Goal: Task Accomplishment & Management: Manage account settings

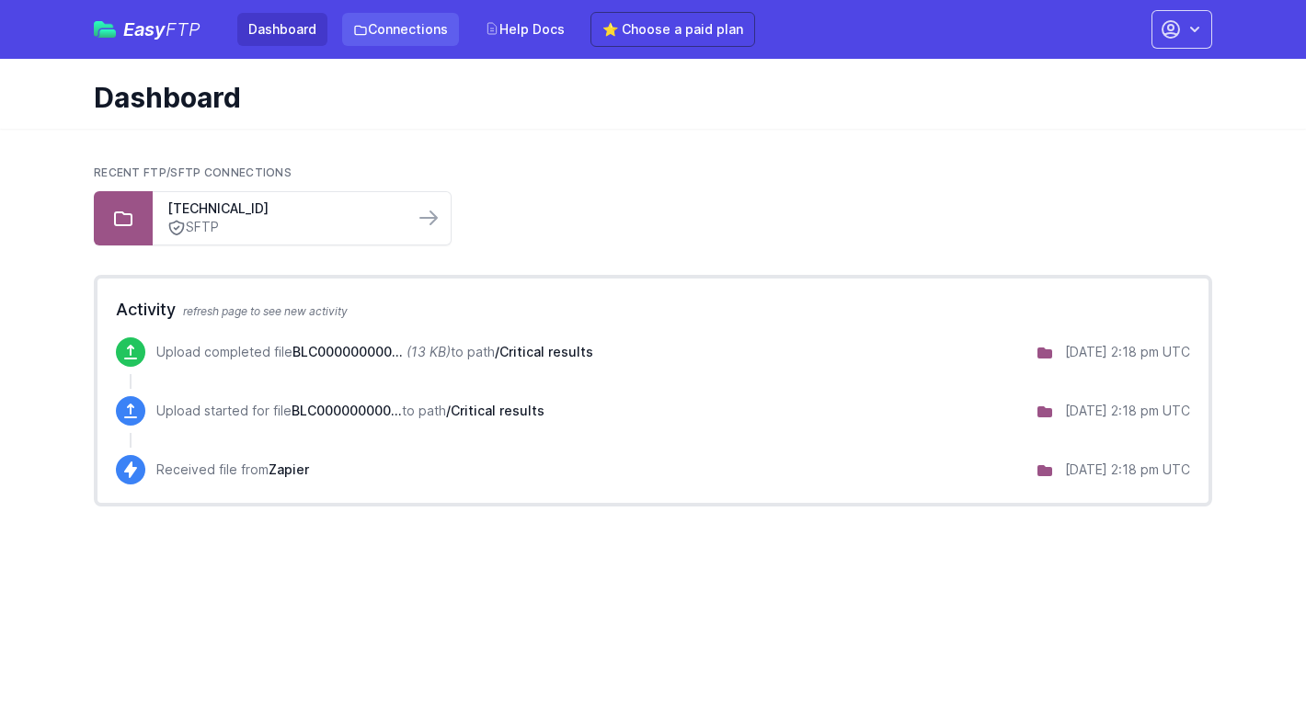
click at [405, 19] on link "Connections" at bounding box center [400, 29] width 117 height 33
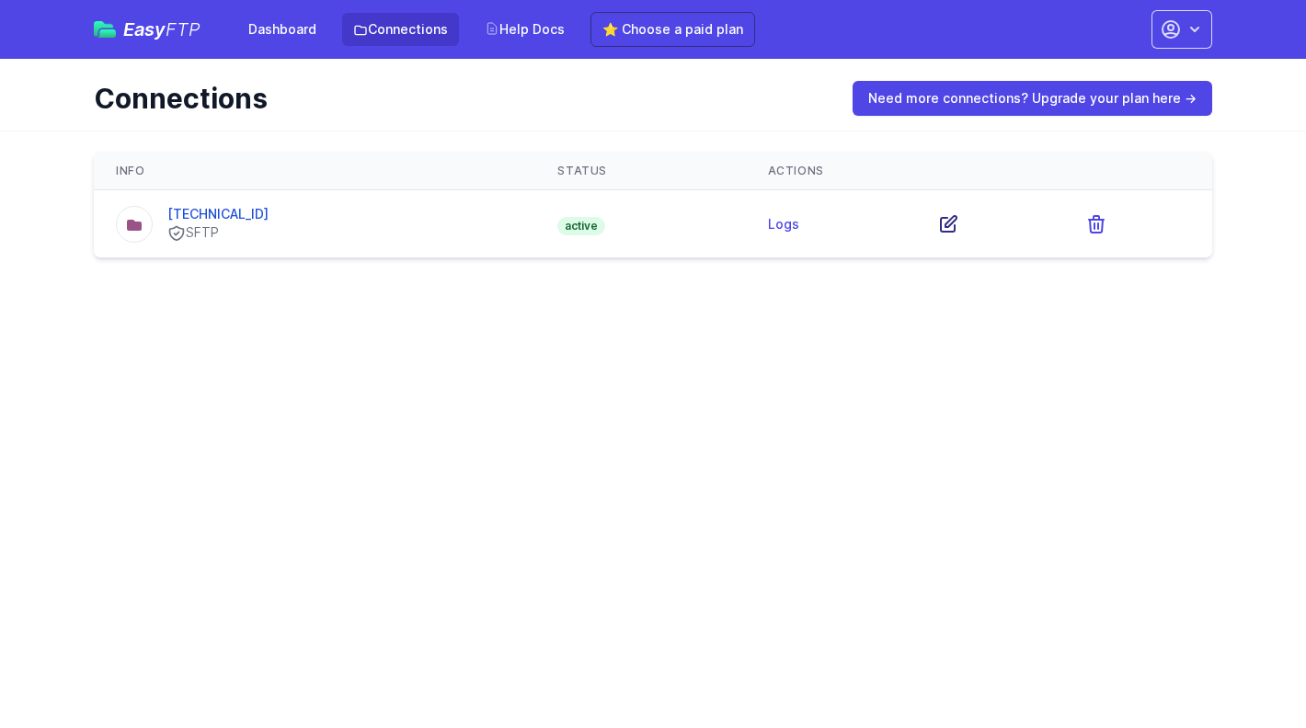
click at [951, 219] on icon at bounding box center [948, 224] width 22 height 22
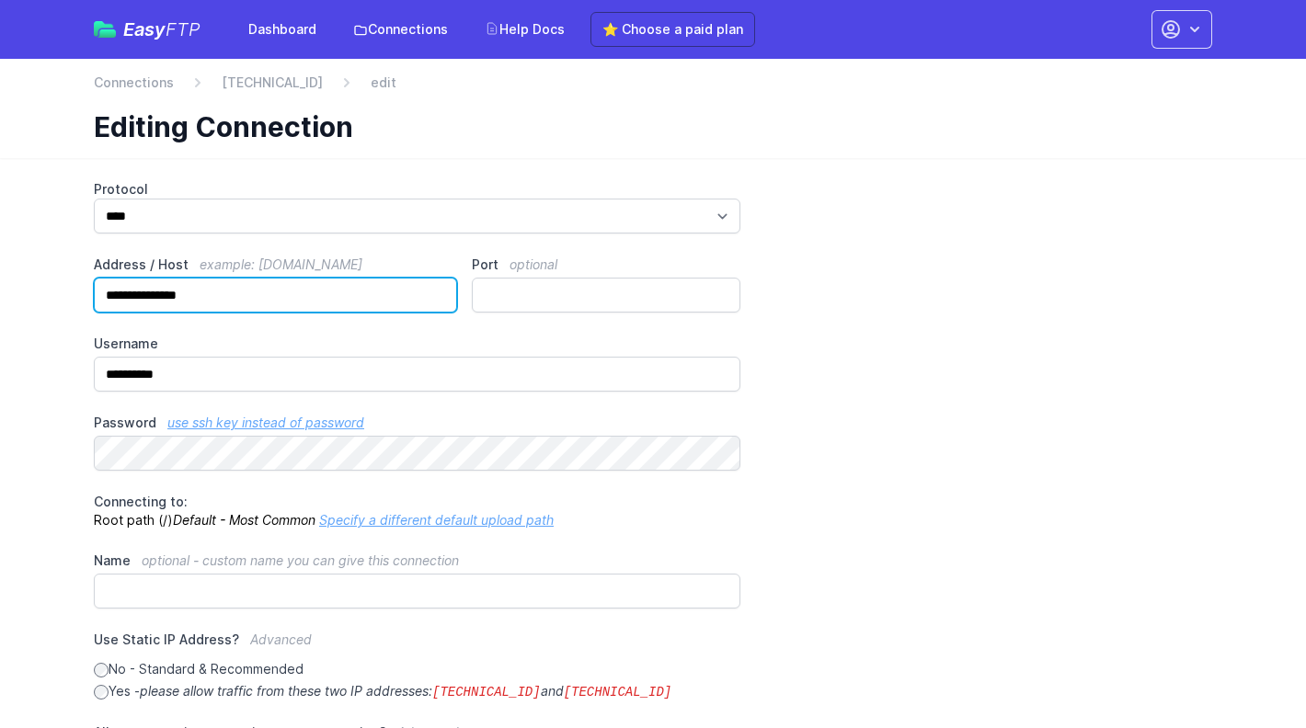
click at [256, 294] on input "**********" at bounding box center [275, 295] width 363 height 35
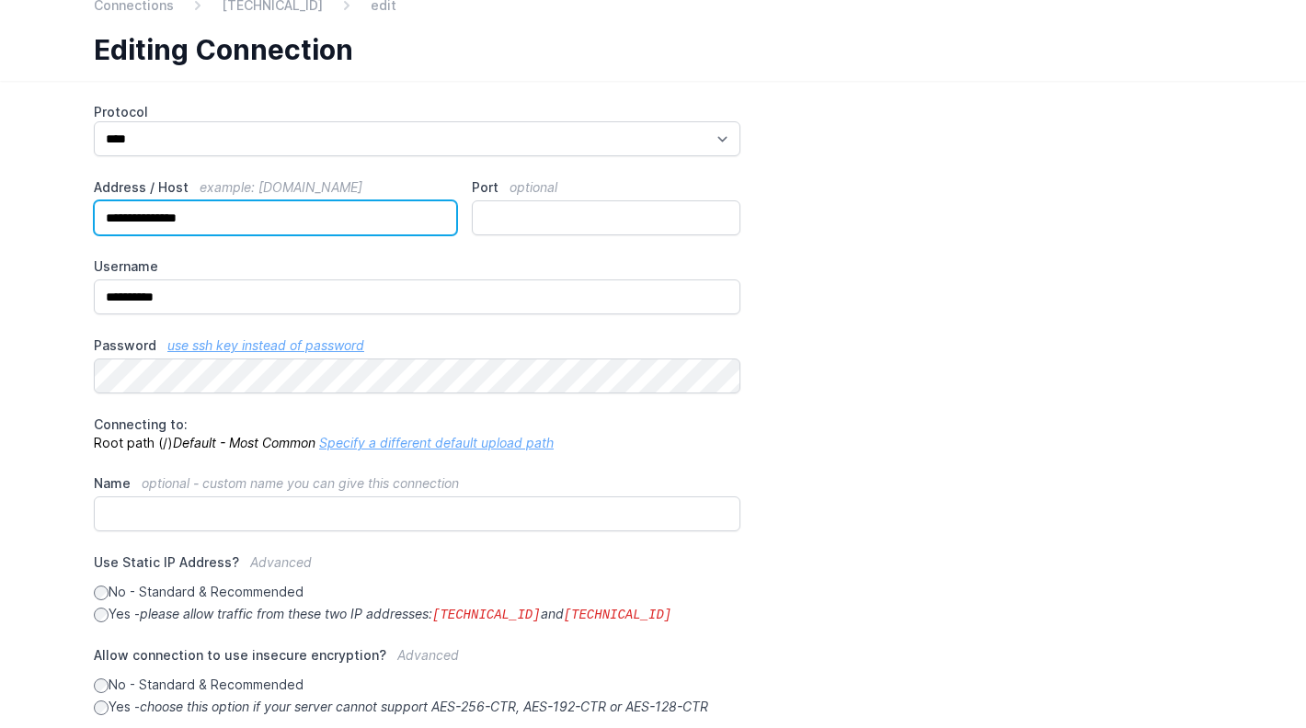
scroll to position [78, 0]
type input "**********"
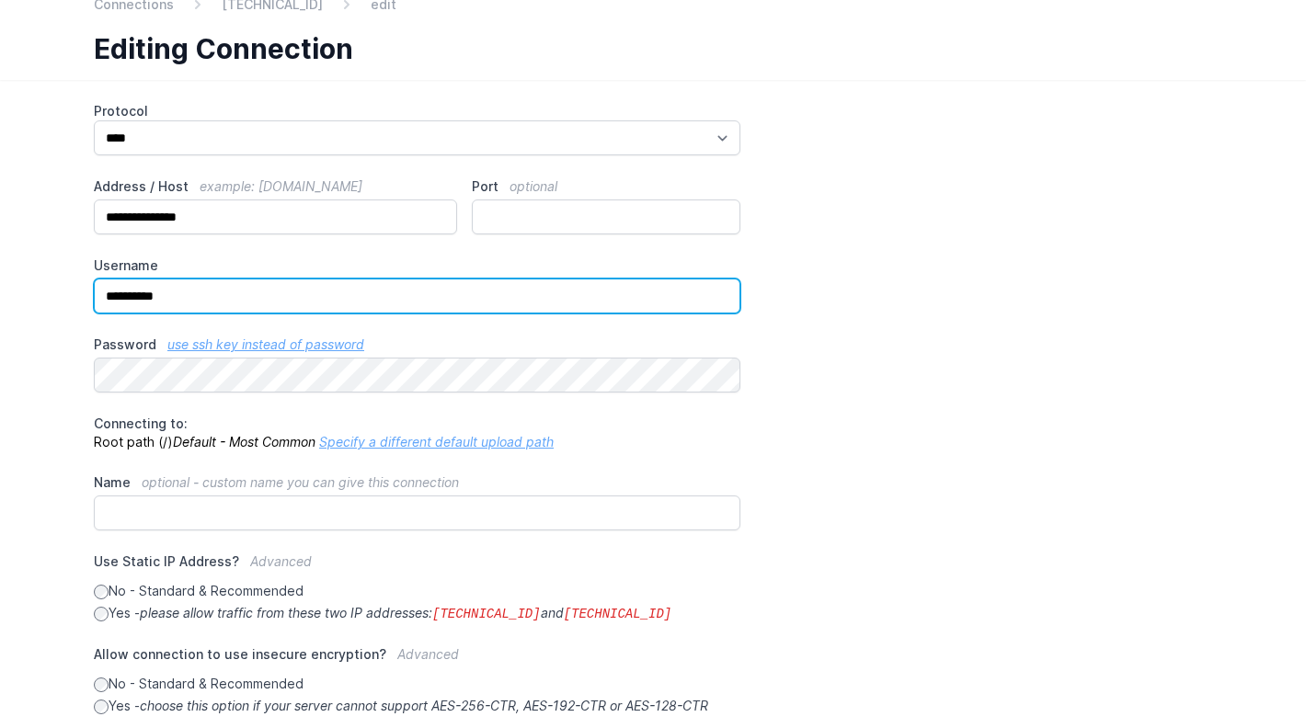
click at [448, 298] on input "**********" at bounding box center [417, 296] width 646 height 35
paste input "**********"
type input "**********"
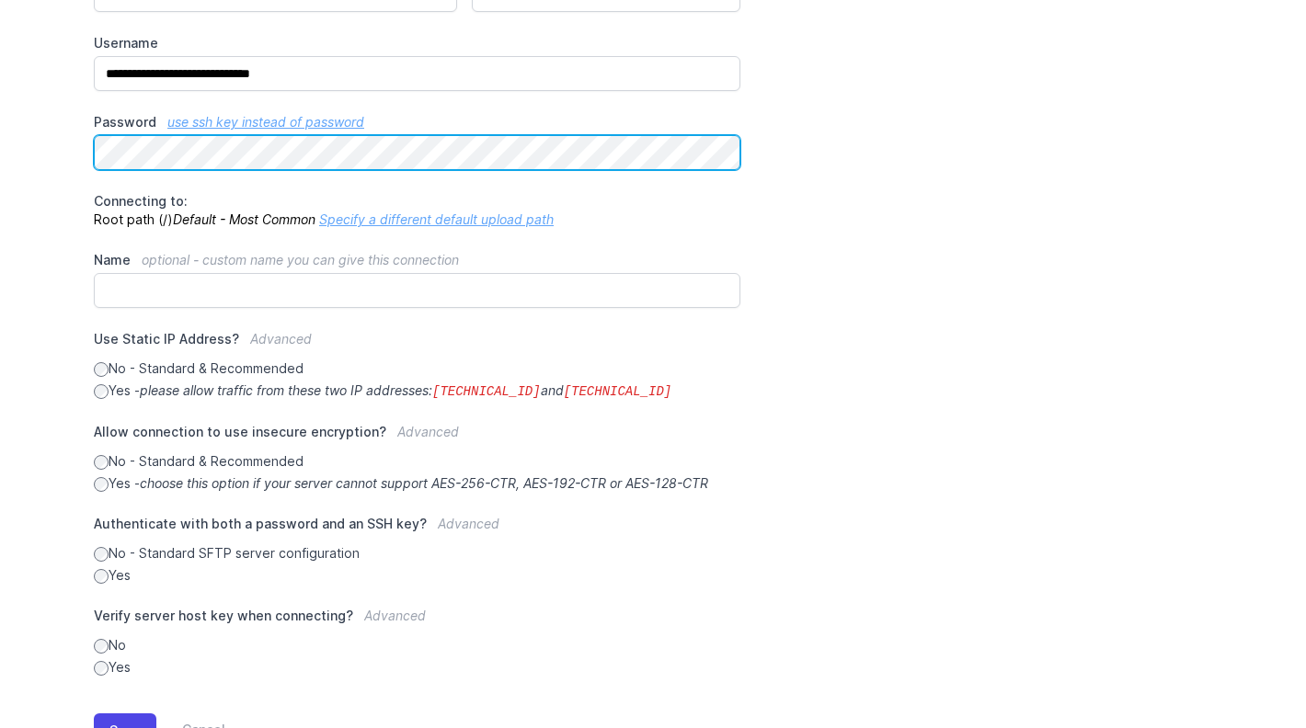
scroll to position [372, 0]
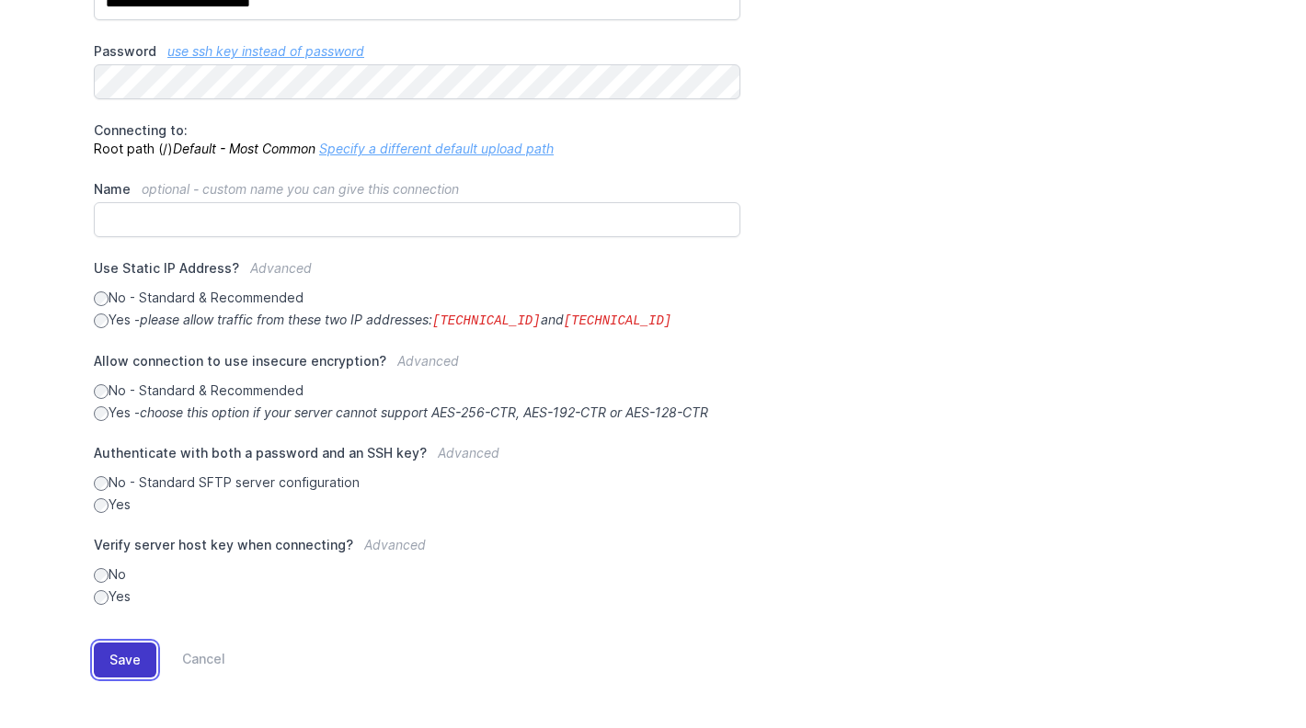
click at [130, 662] on button "Save" at bounding box center [125, 660] width 63 height 35
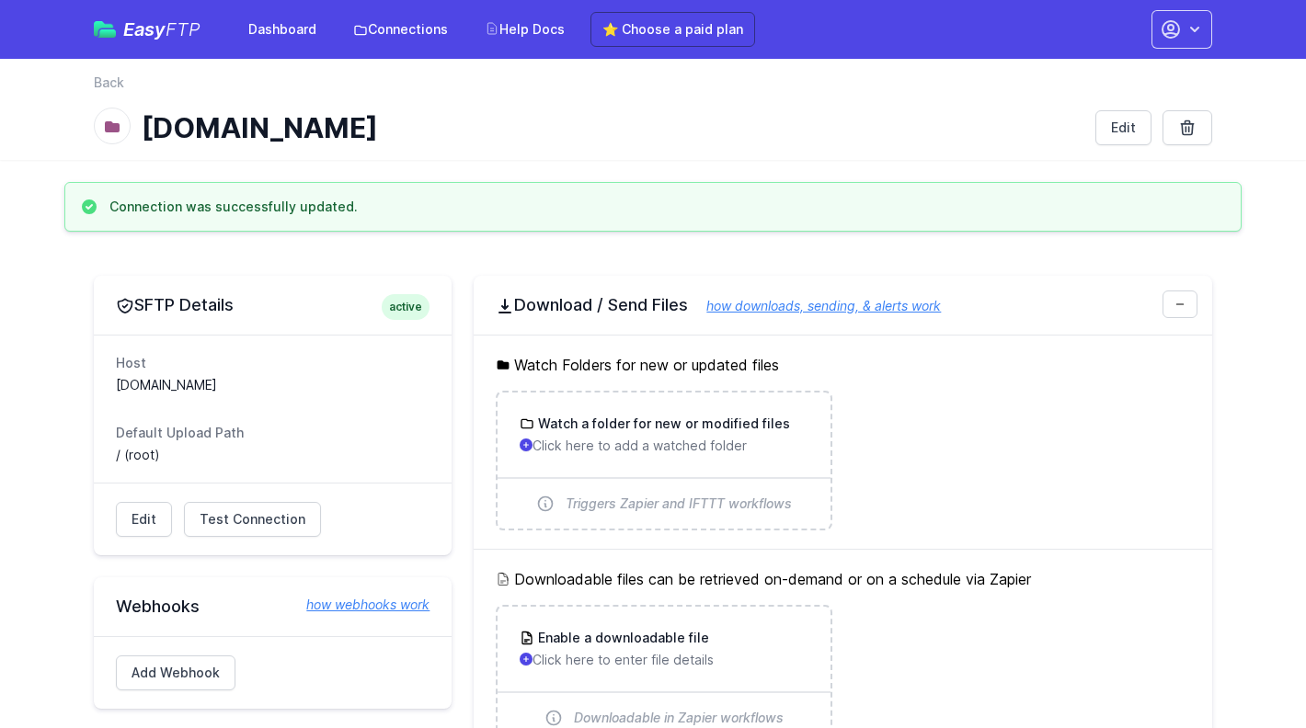
click at [895, 151] on div "back Back sftp.hurdle.bio Edit" at bounding box center [652, 109] width 1177 height 101
click at [247, 35] on link "Dashboard" at bounding box center [282, 29] width 90 height 33
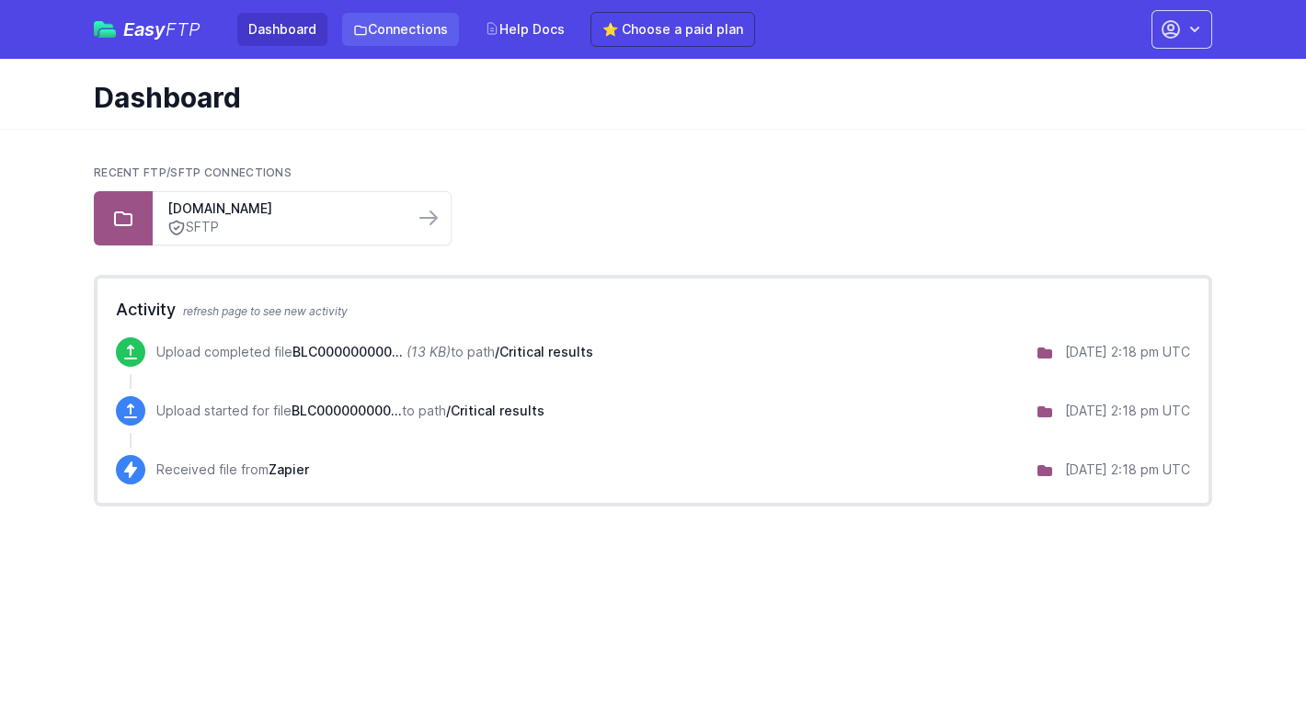
click at [403, 29] on link "Connections" at bounding box center [400, 29] width 117 height 33
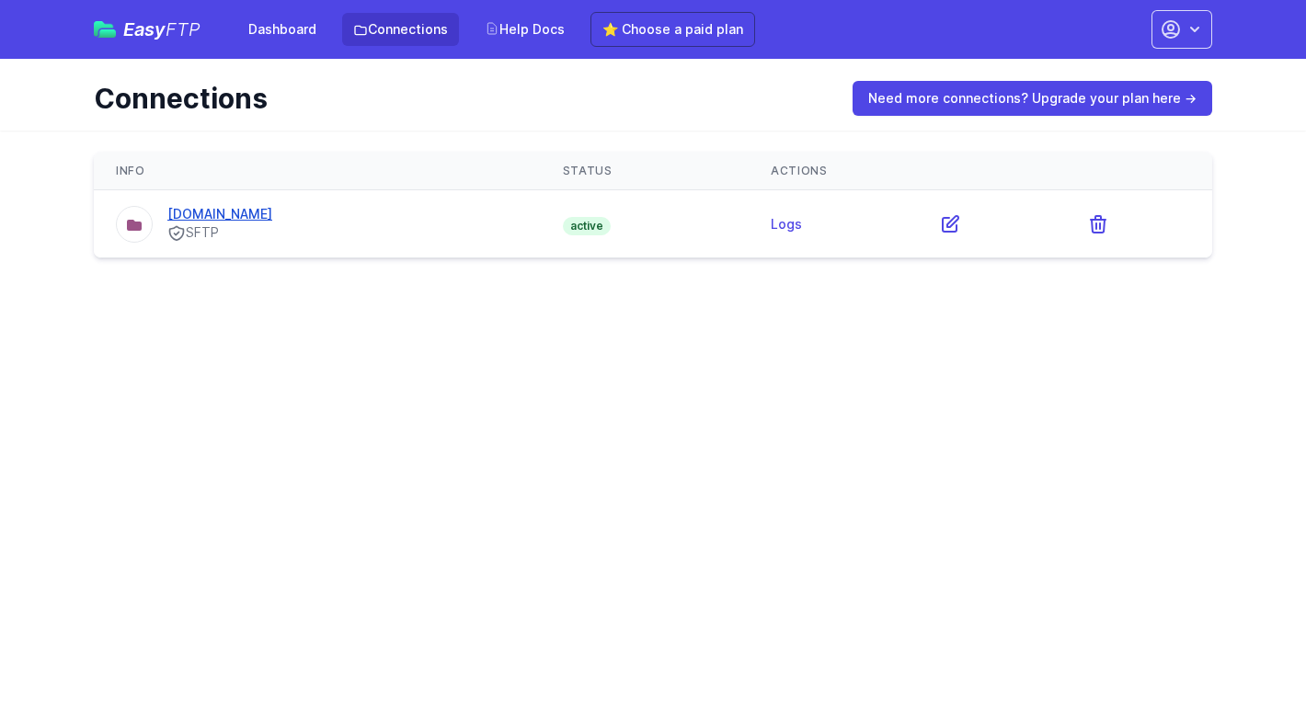
click at [220, 214] on link "sftp.hurdle.bio" at bounding box center [219, 214] width 105 height 16
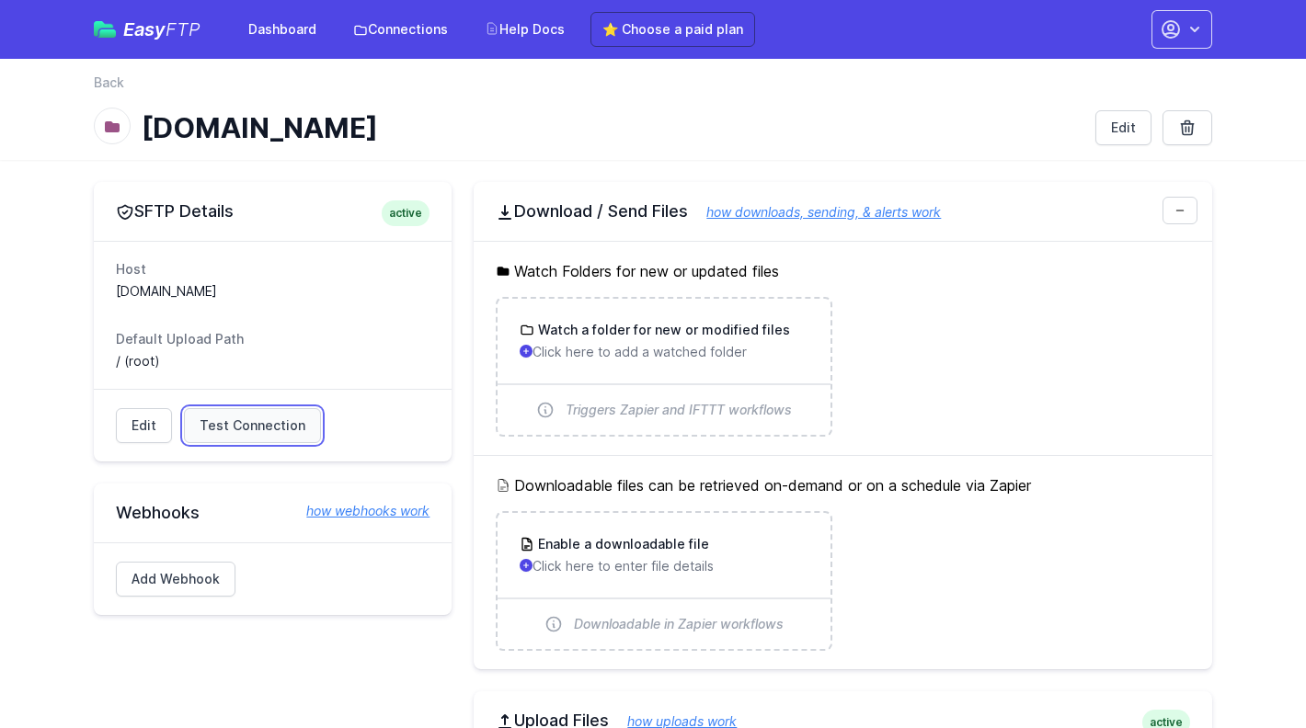
click at [216, 430] on span "Test Connection" at bounding box center [253, 426] width 106 height 18
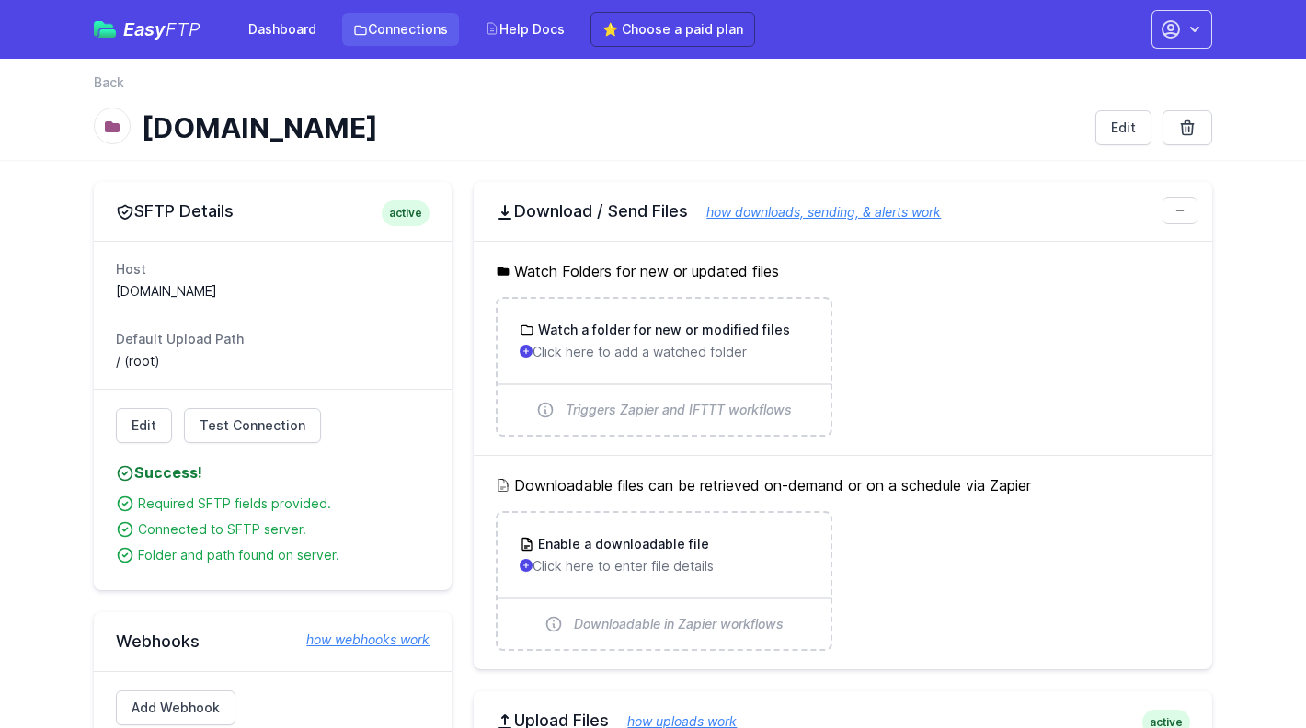
click at [357, 31] on icon at bounding box center [360, 30] width 15 height 15
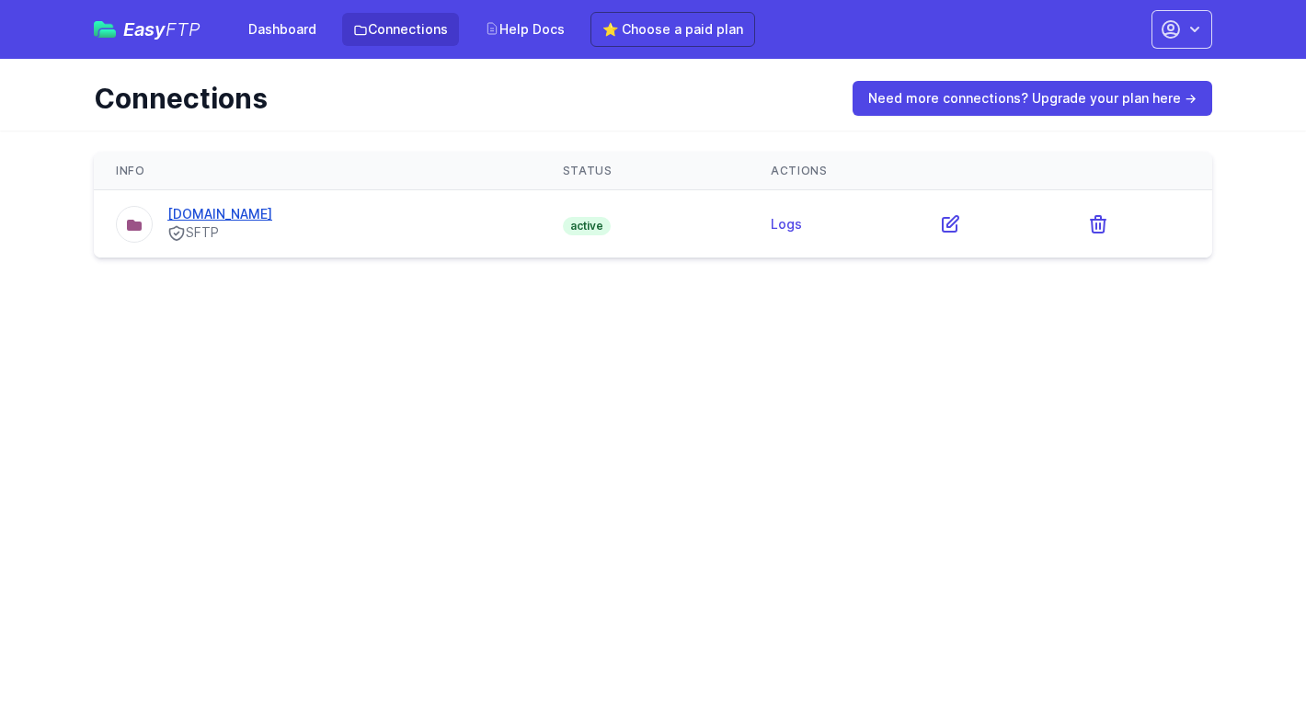
click at [211, 222] on link "[DOMAIN_NAME]" at bounding box center [219, 214] width 105 height 16
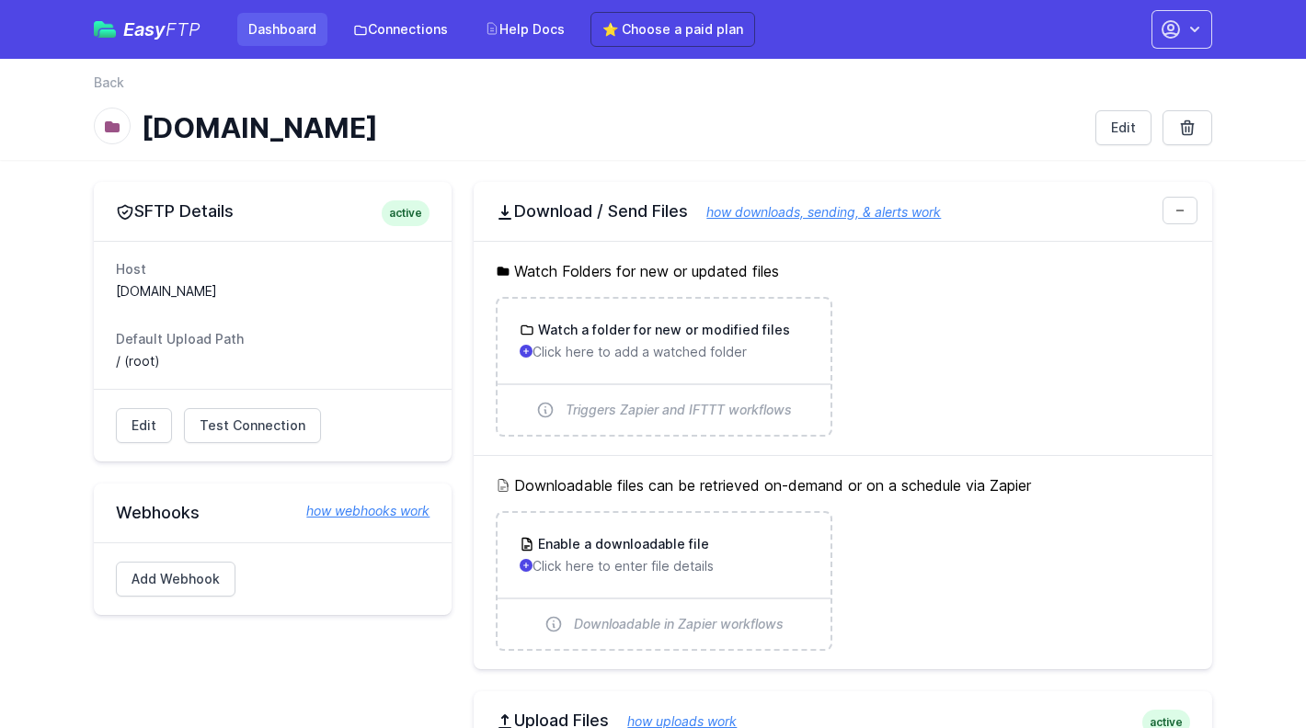
click at [287, 23] on link "Dashboard" at bounding box center [282, 29] width 90 height 33
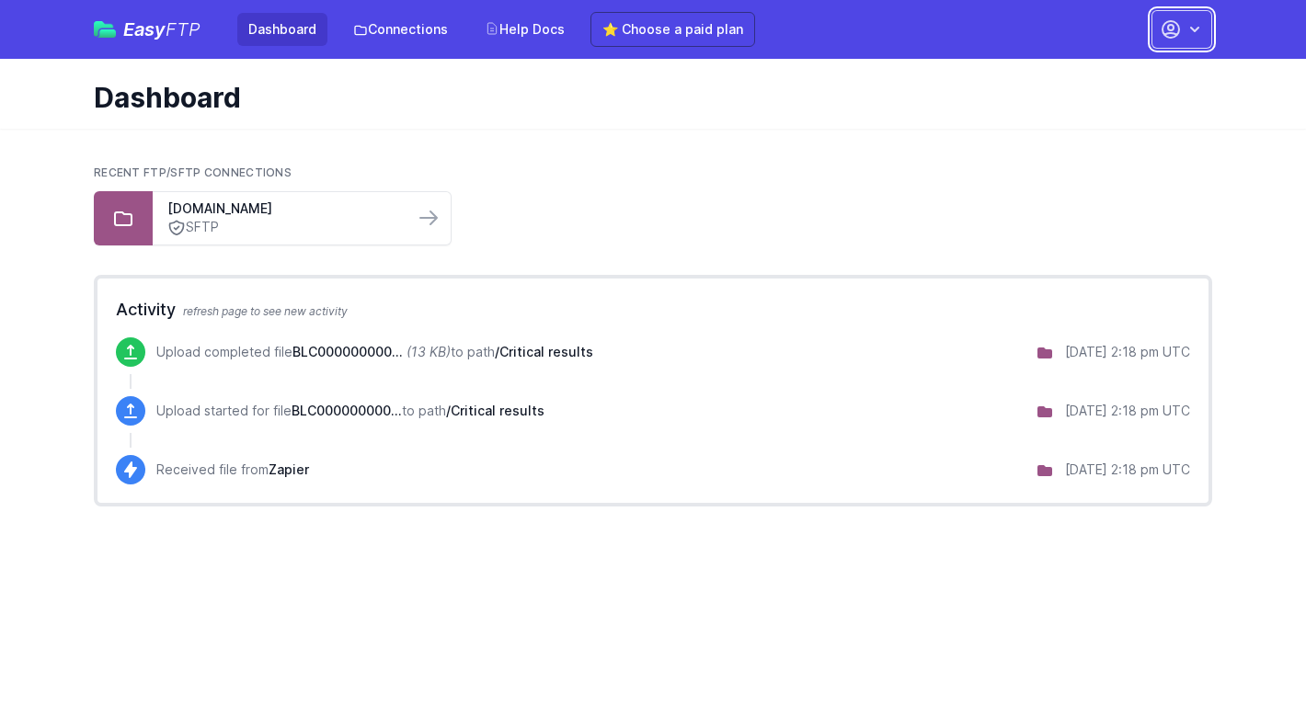
click at [1179, 40] on icon "button" at bounding box center [1171, 29] width 22 height 22
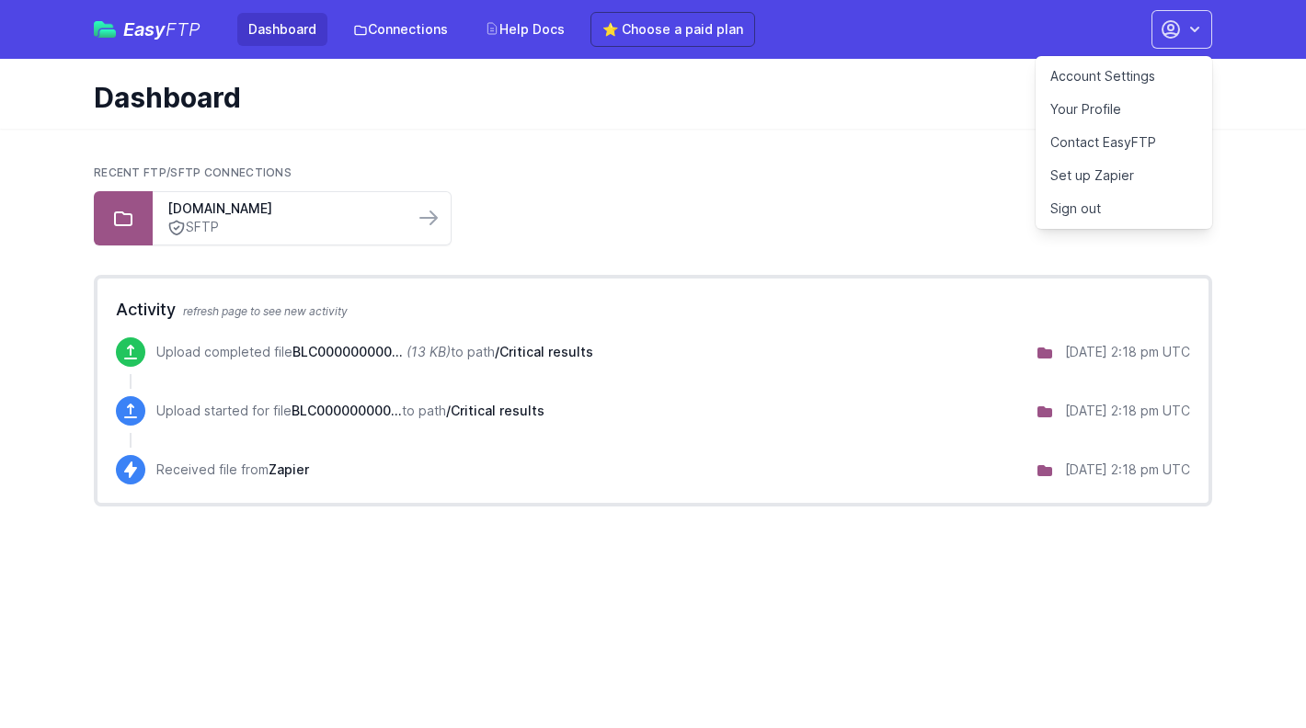
click at [1103, 73] on link "Account Settings" at bounding box center [1123, 76] width 177 height 33
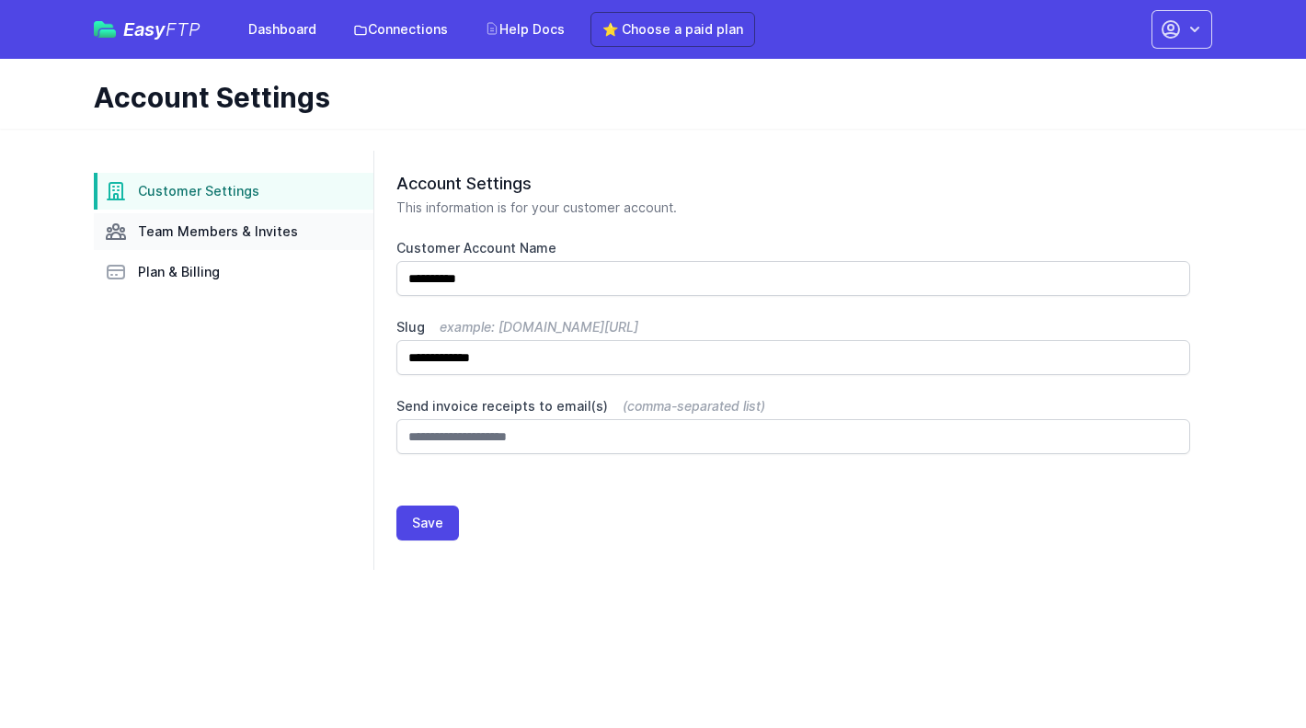
click at [234, 244] on link "Team Members & Invites" at bounding box center [234, 231] width 280 height 37
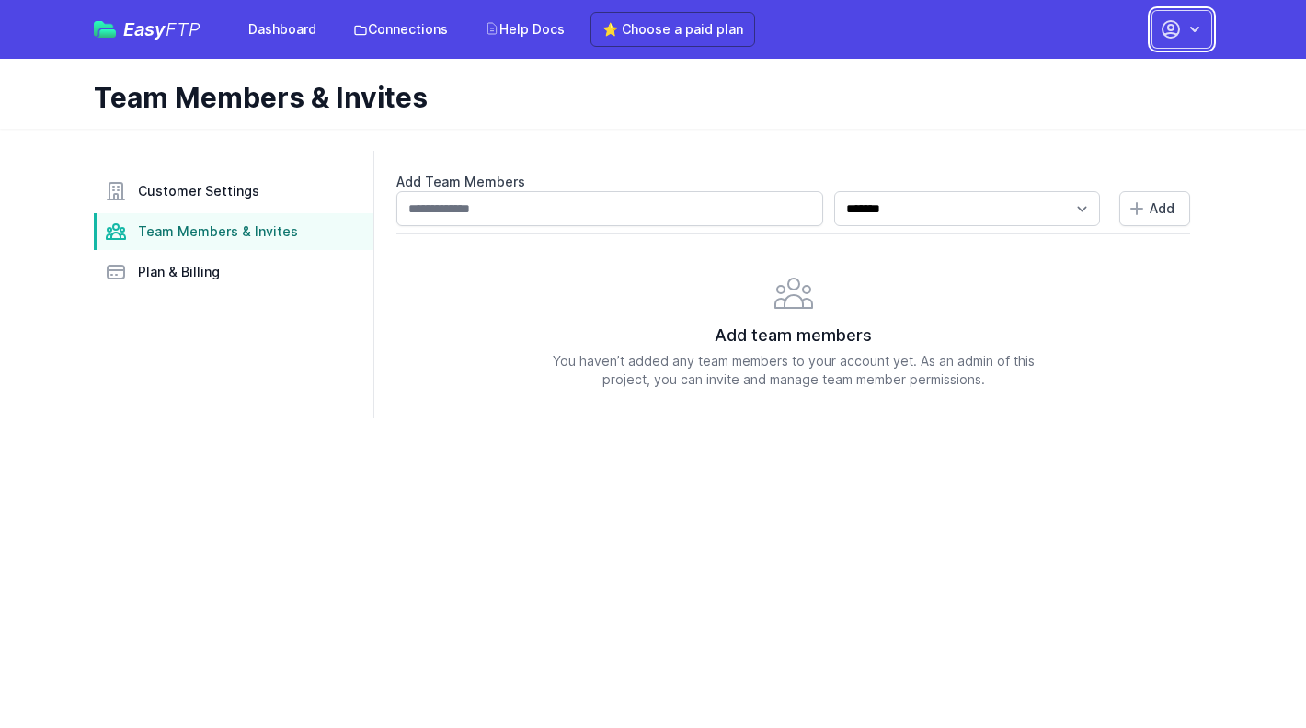
click at [1181, 32] on icon "button" at bounding box center [1171, 29] width 22 height 22
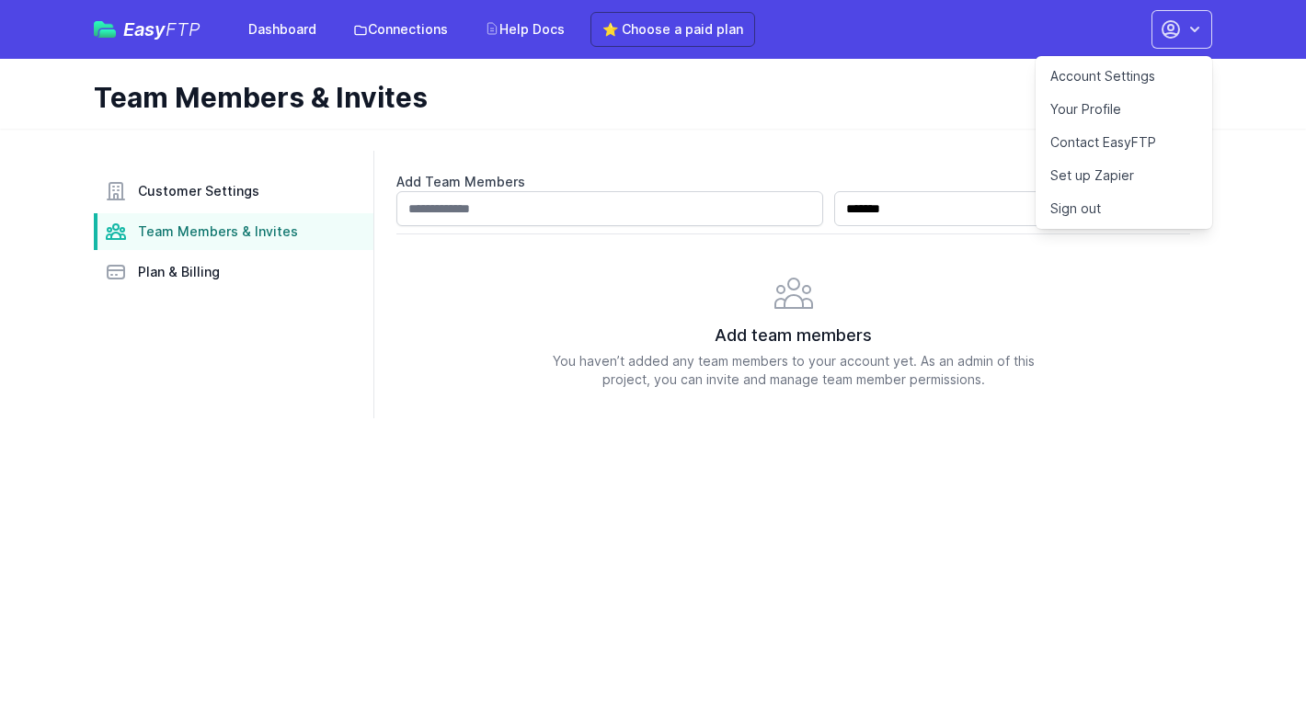
click at [1103, 77] on link "Account Settings" at bounding box center [1123, 76] width 177 height 33
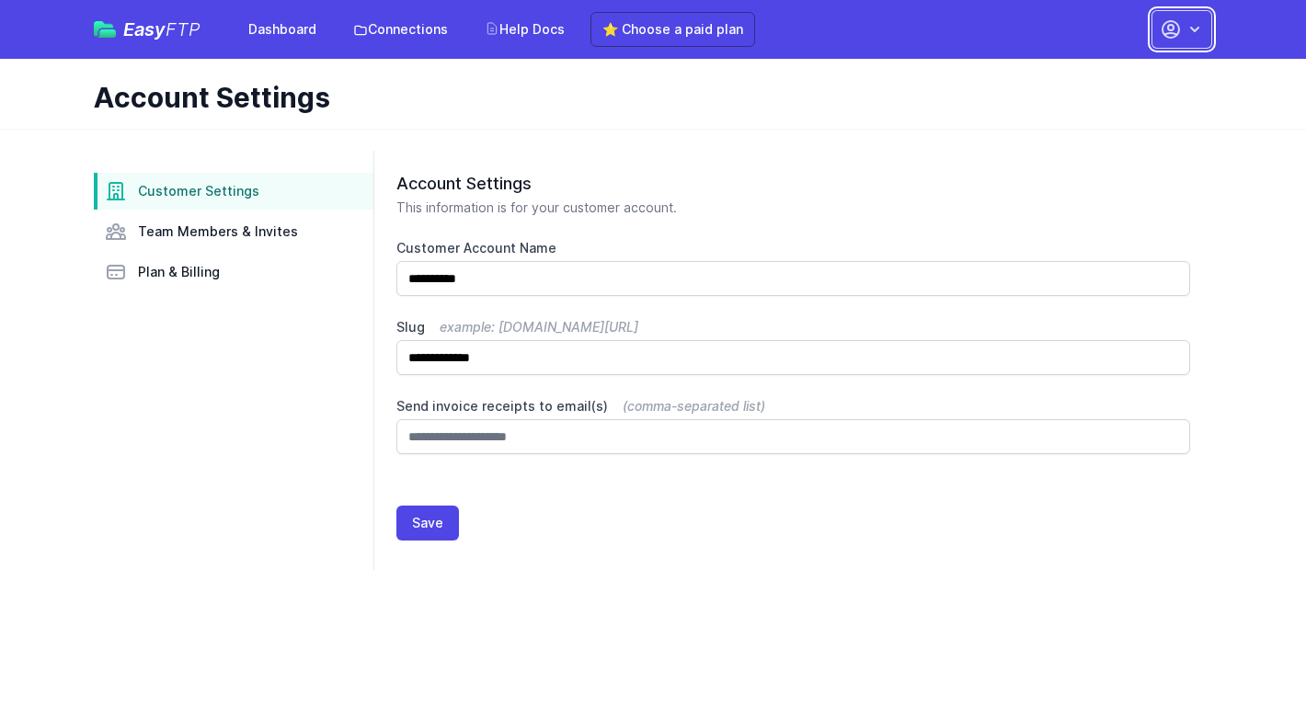
click at [1191, 24] on icon "button" at bounding box center [1194, 29] width 18 height 18
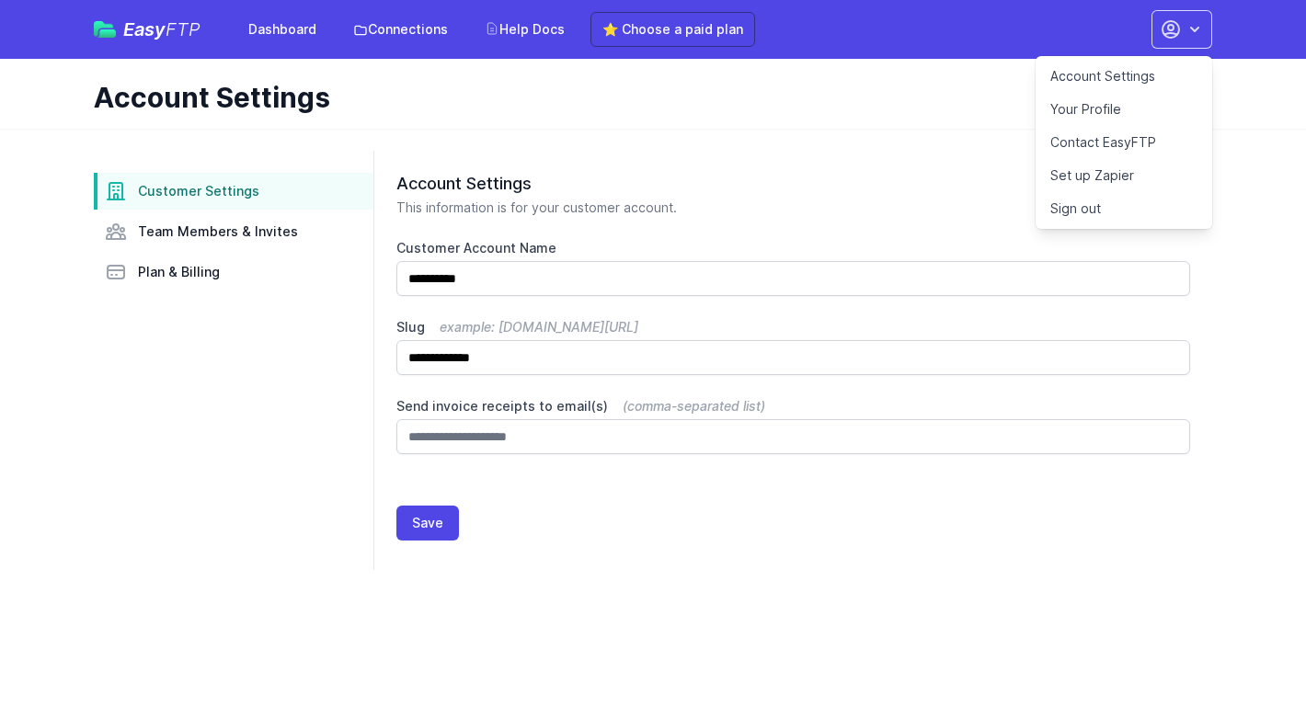
click at [1126, 117] on link "Your Profile" at bounding box center [1123, 109] width 177 height 33
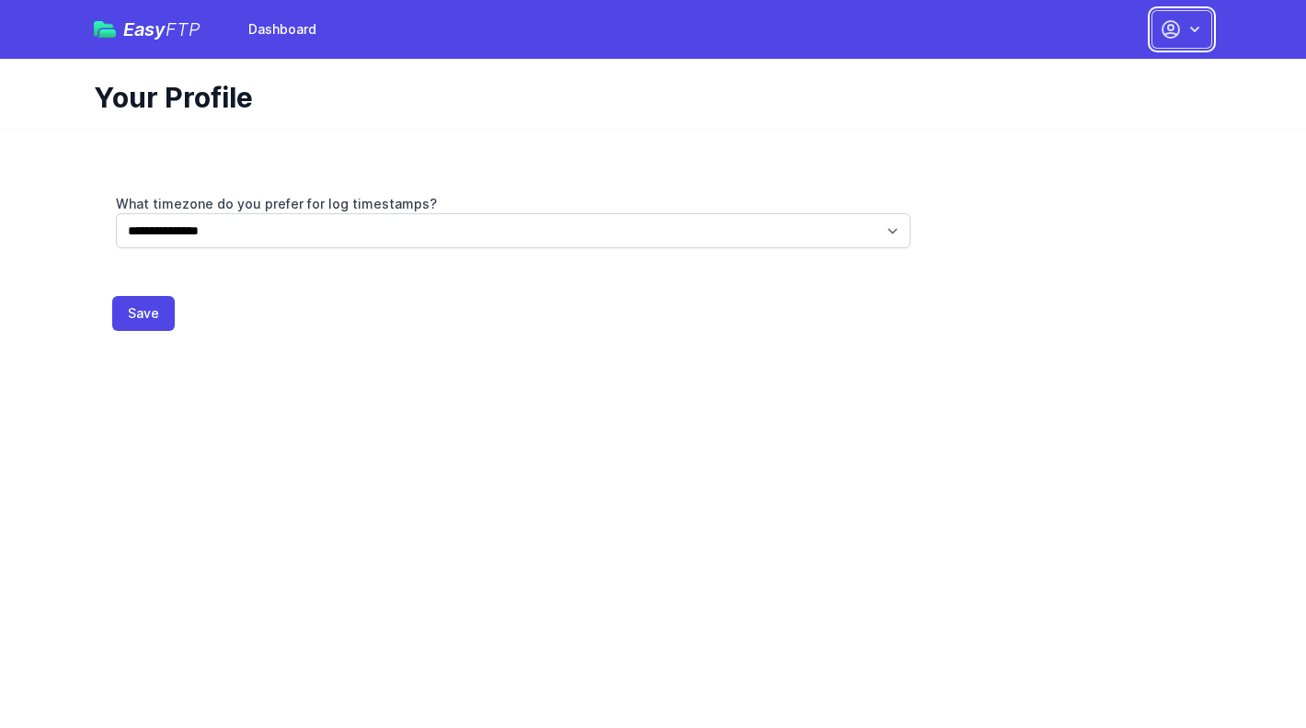
click at [1167, 32] on icon "button" at bounding box center [1171, 29] width 22 height 22
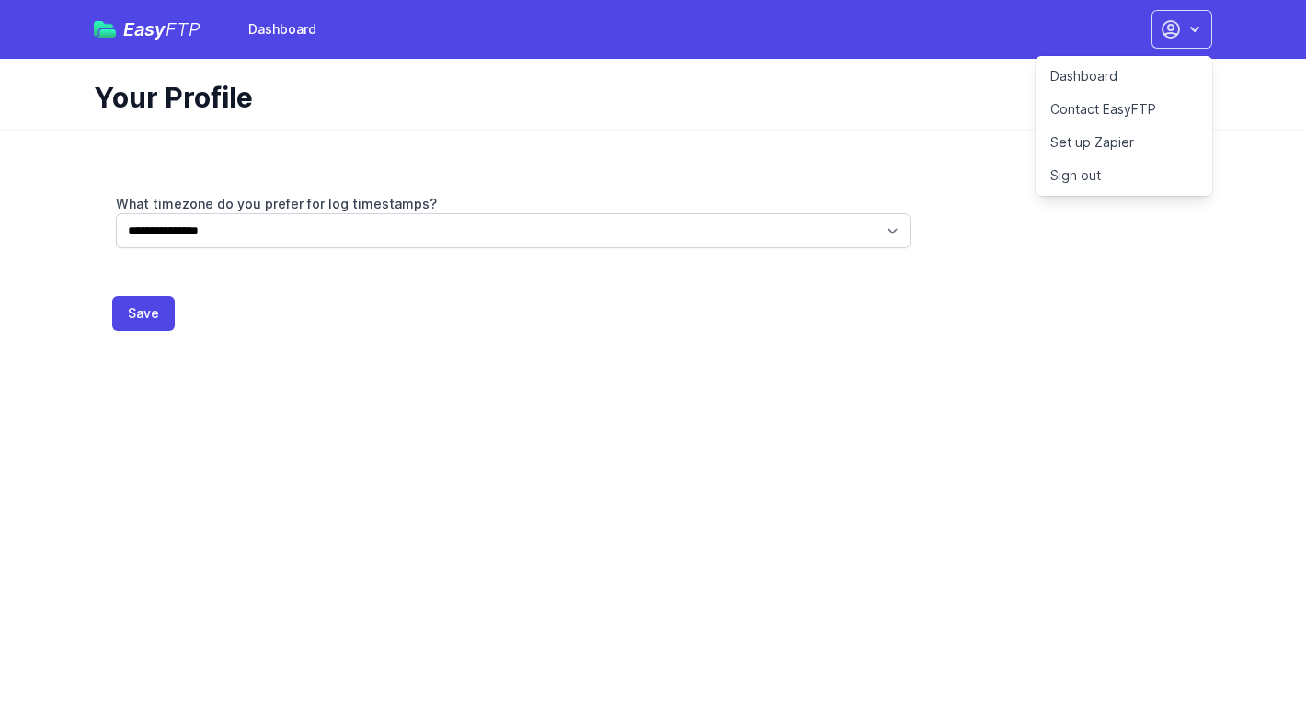
click at [1120, 76] on link "Dashboard" at bounding box center [1123, 76] width 177 height 33
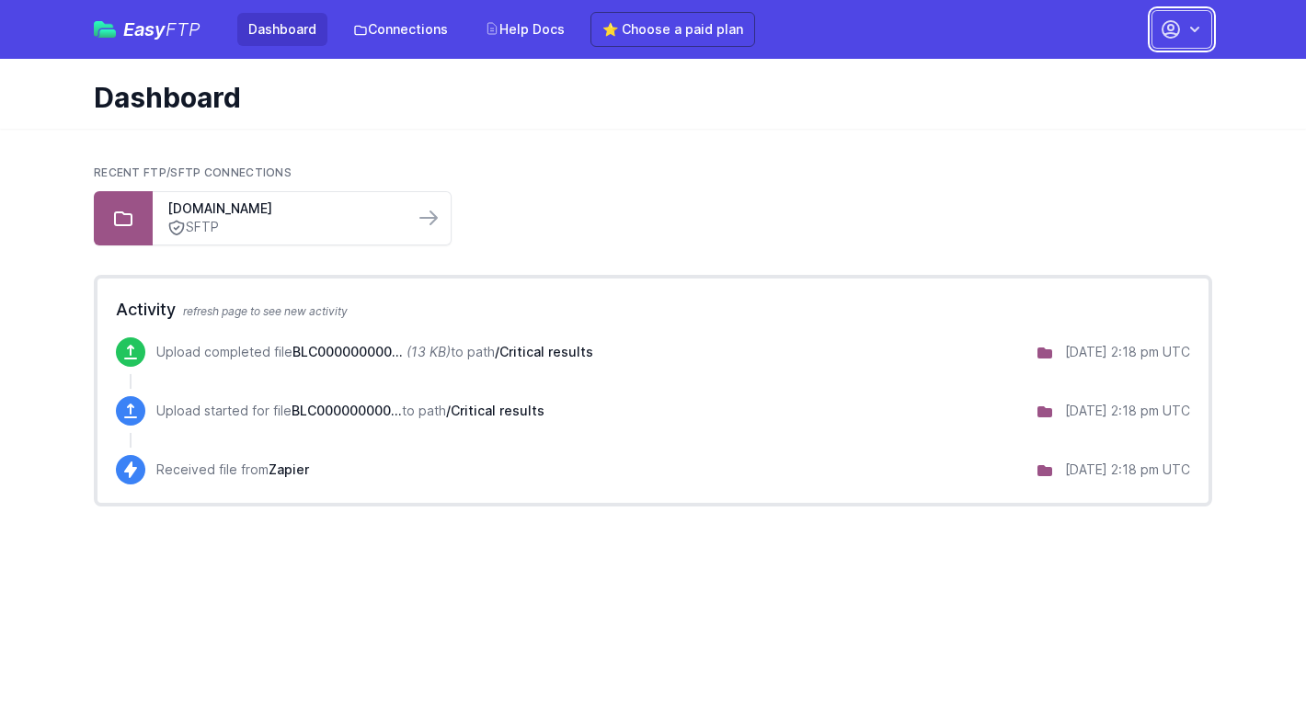
click at [1160, 39] on icon "button" at bounding box center [1171, 29] width 22 height 22
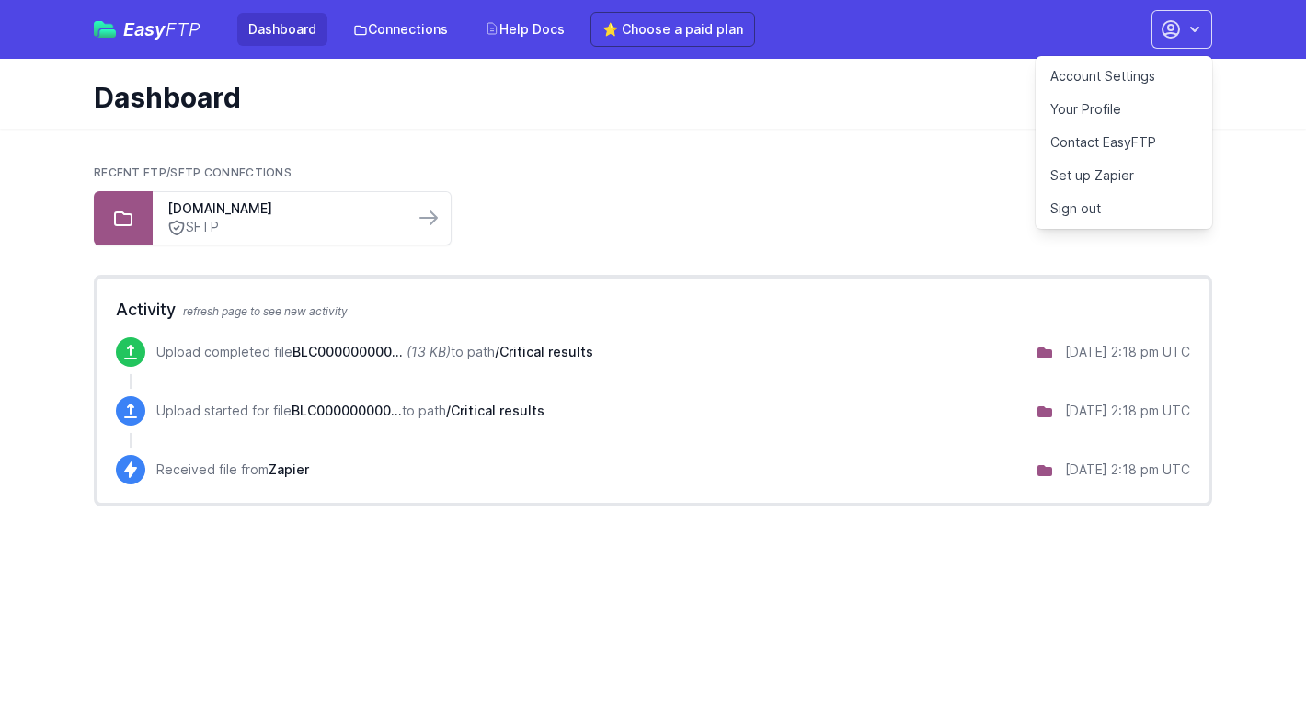
click at [1124, 79] on link "Account Settings" at bounding box center [1123, 76] width 177 height 33
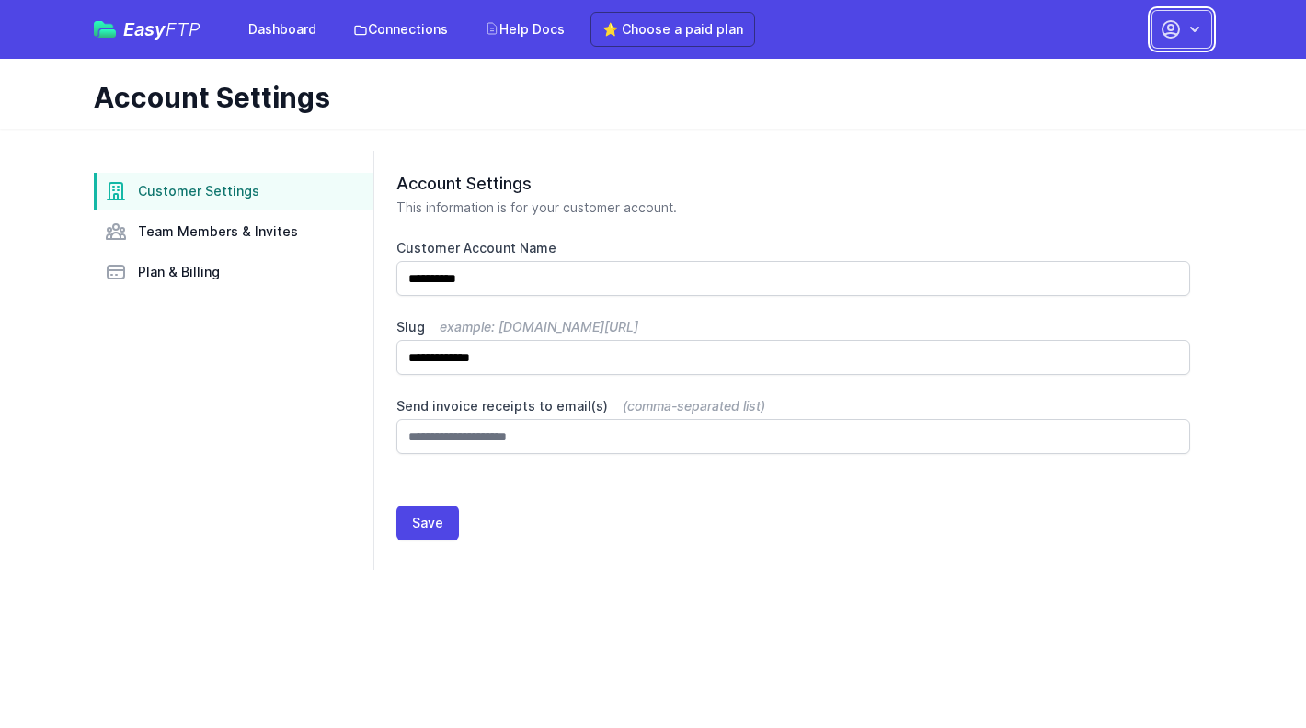
click at [1195, 31] on icon "button" at bounding box center [1194, 30] width 9 height 6
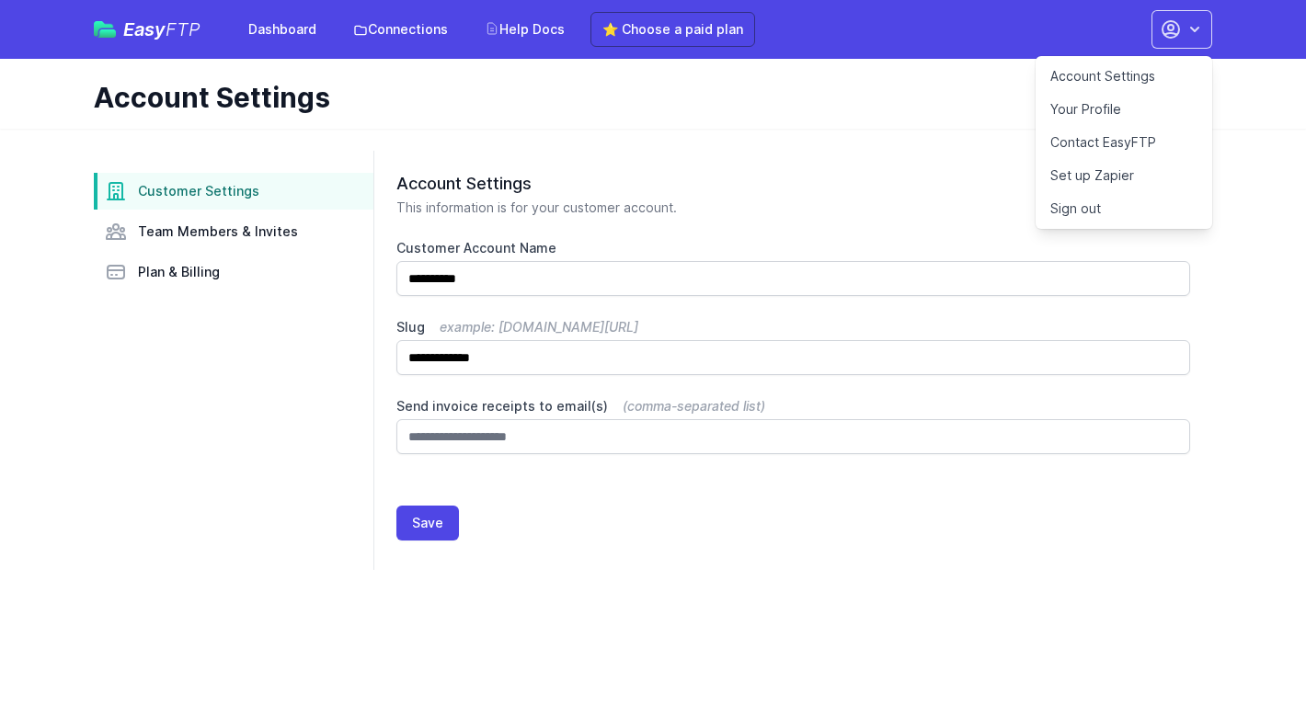
click at [1085, 216] on link "Sign out" at bounding box center [1123, 208] width 177 height 33
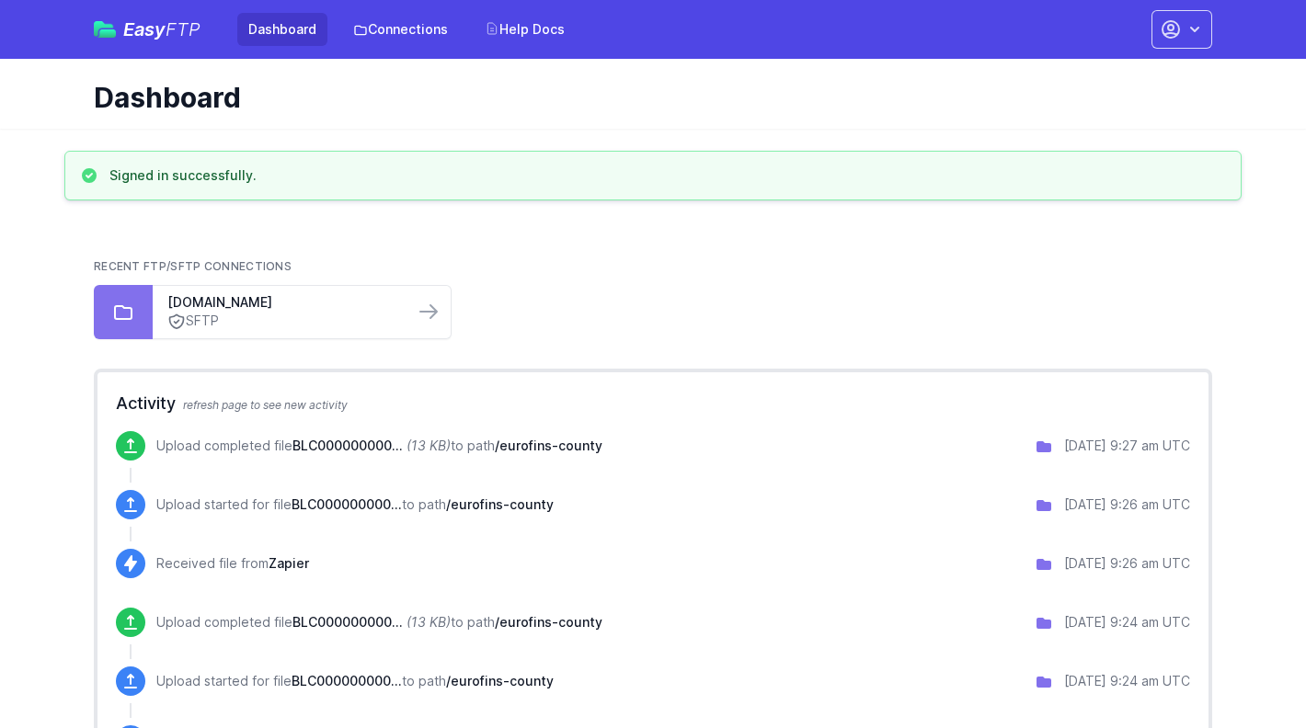
click at [219, 451] on p "Upload completed file BLC000000000... (13 KB) to path /eurofins-county" at bounding box center [379, 446] width 446 height 18
click at [1036, 449] on icon at bounding box center [1043, 446] width 15 height 11
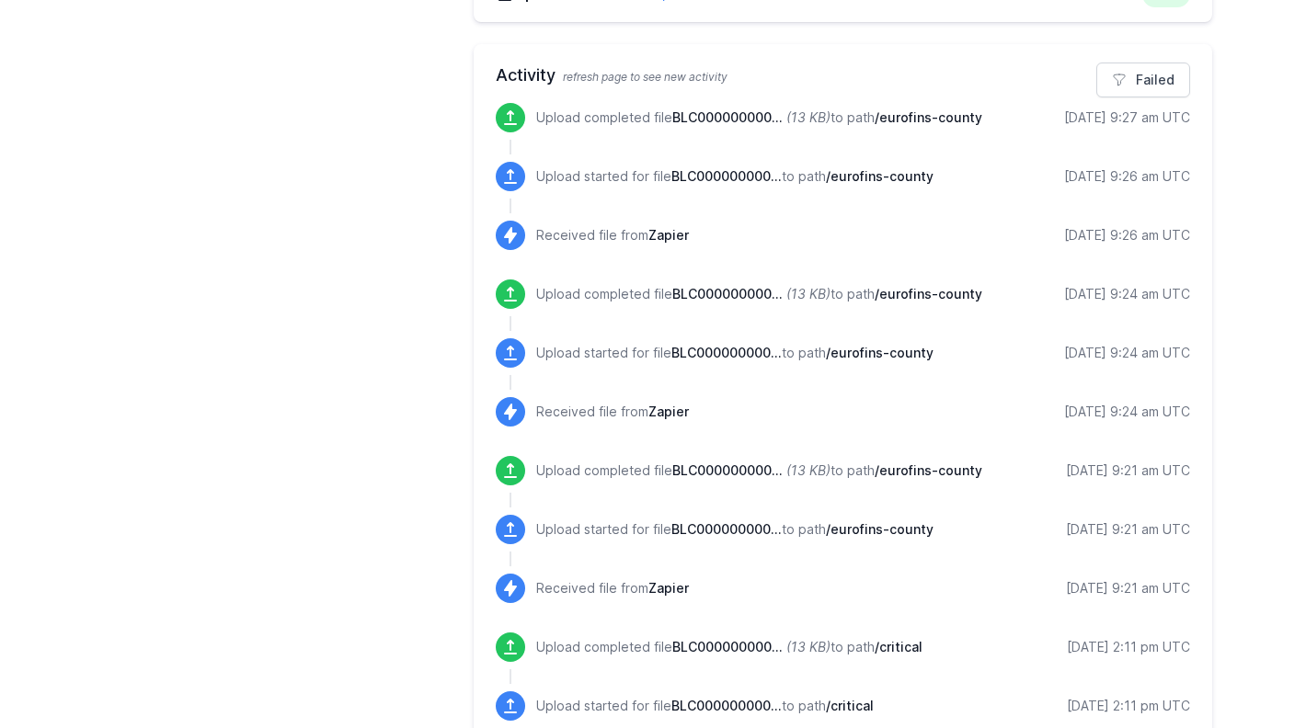
scroll to position [416, 0]
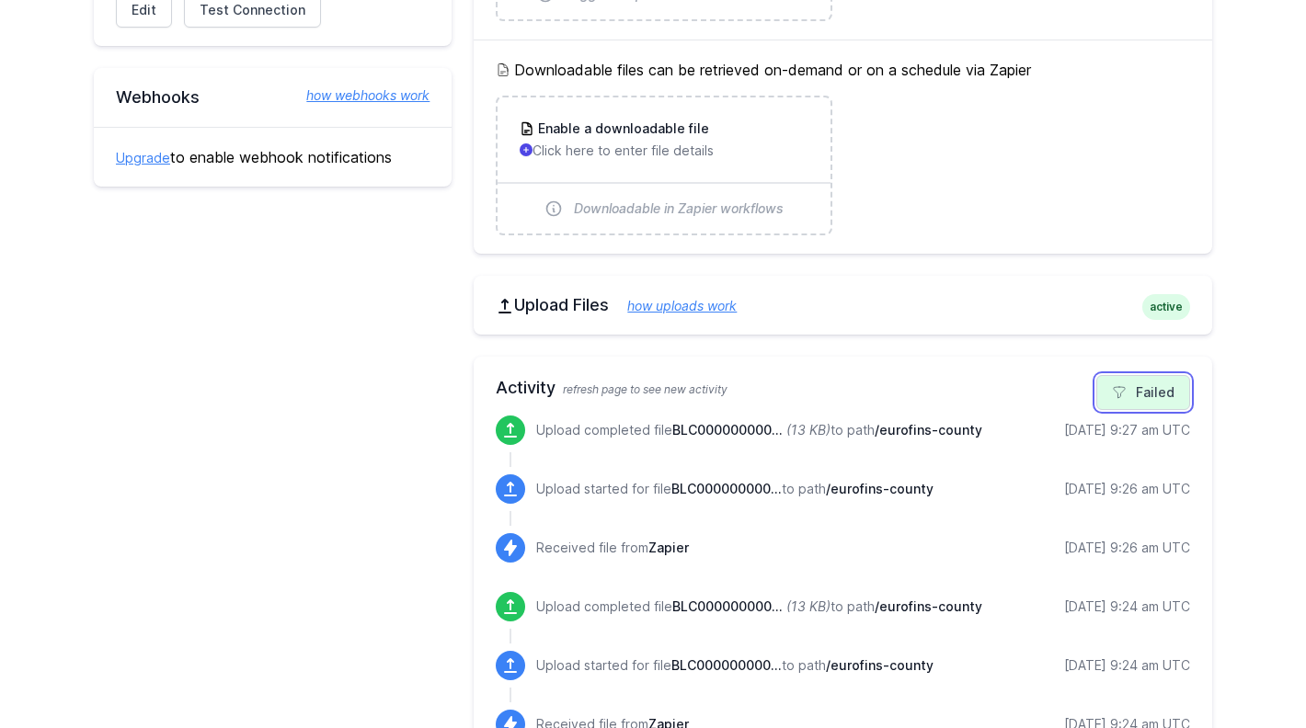
click at [1151, 394] on link "Failed" at bounding box center [1143, 392] width 94 height 35
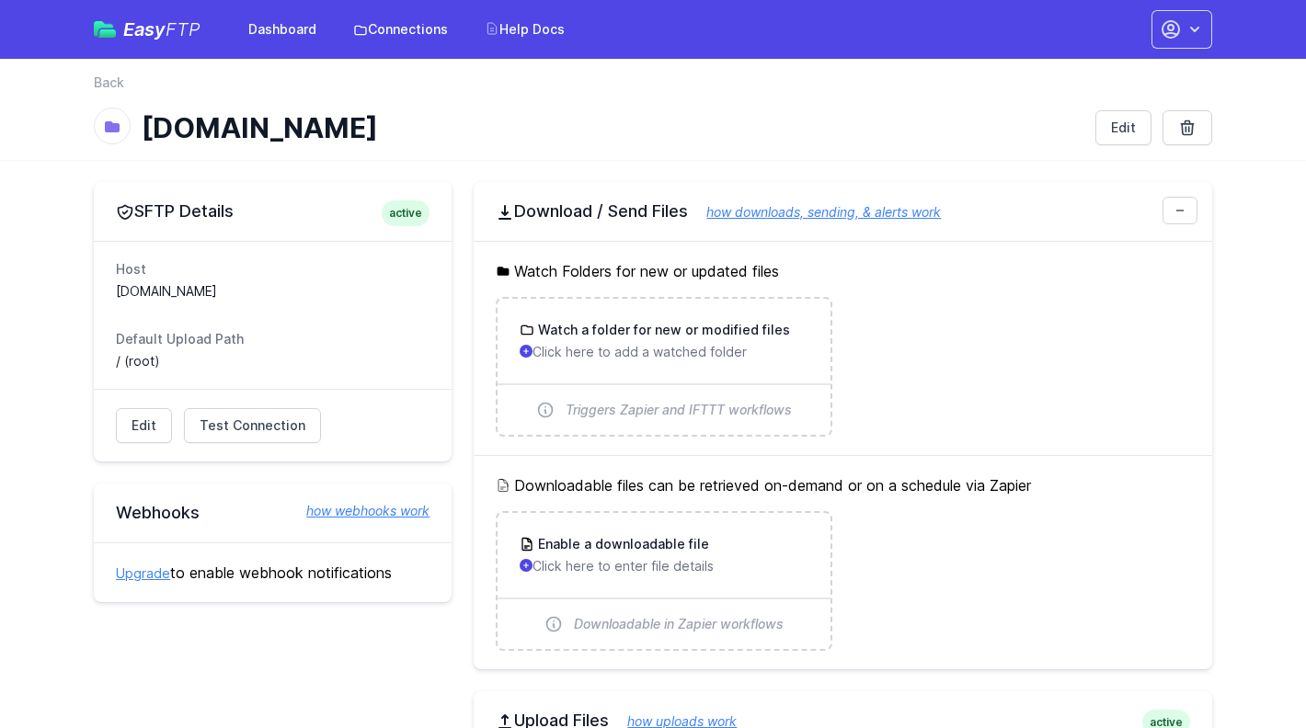
scroll to position [237, 0]
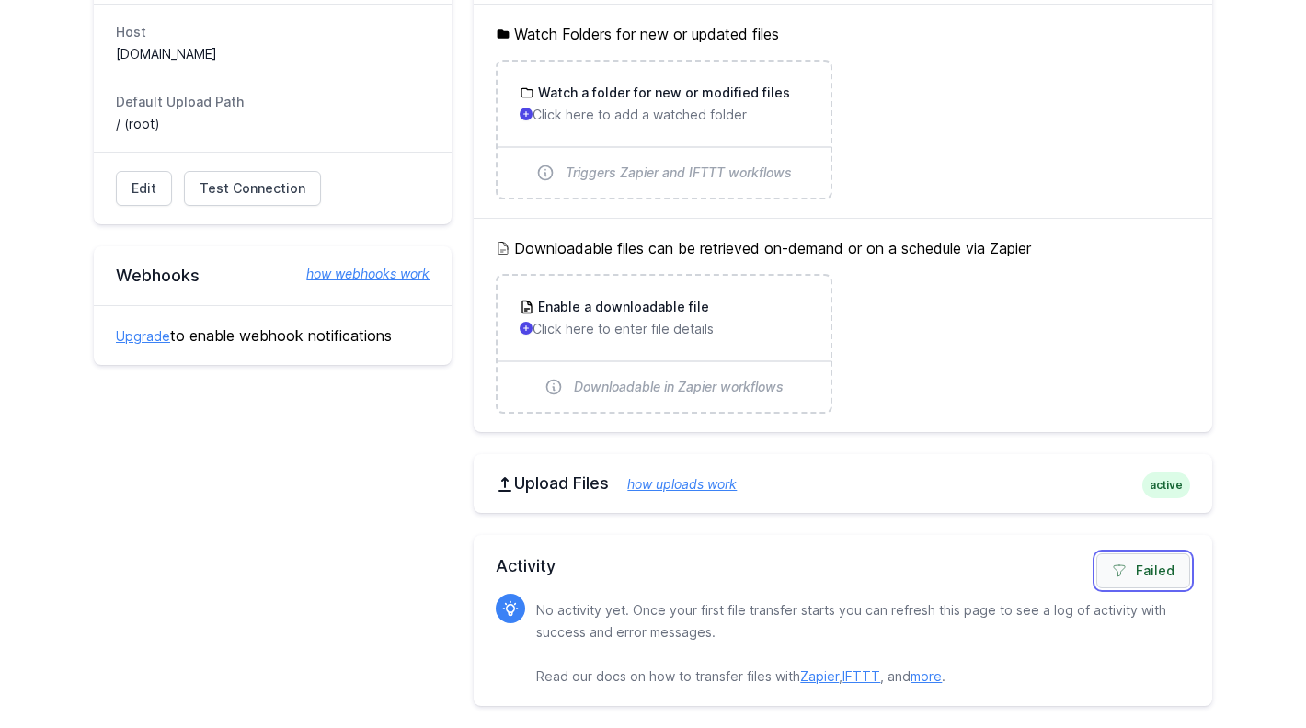
click at [1168, 580] on link "Failed" at bounding box center [1143, 571] width 94 height 35
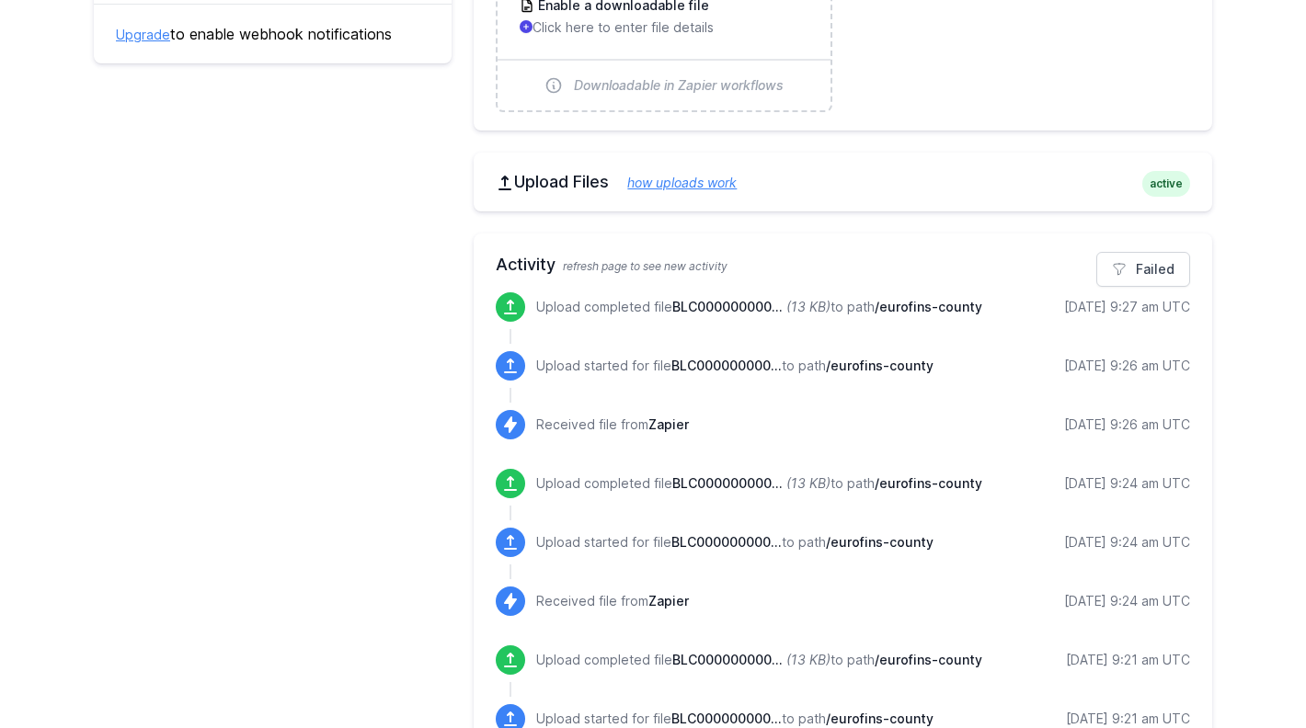
scroll to position [552, 0]
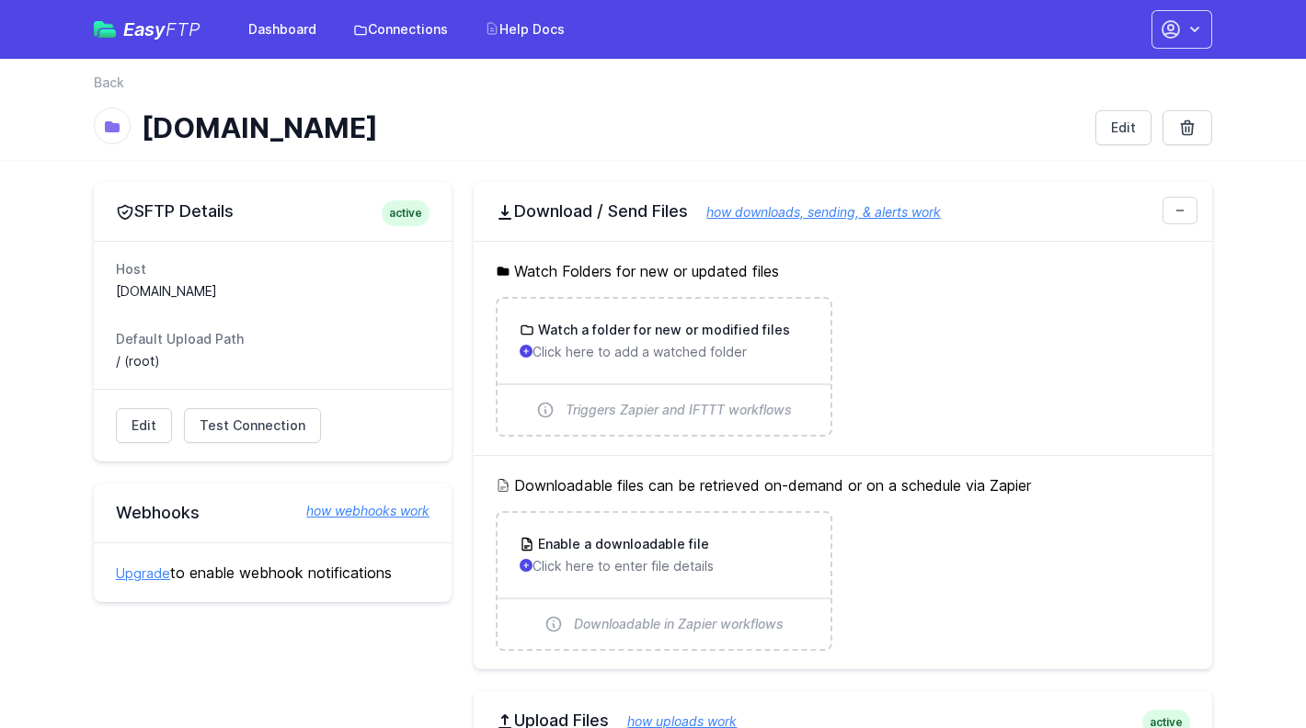
scroll to position [552, 0]
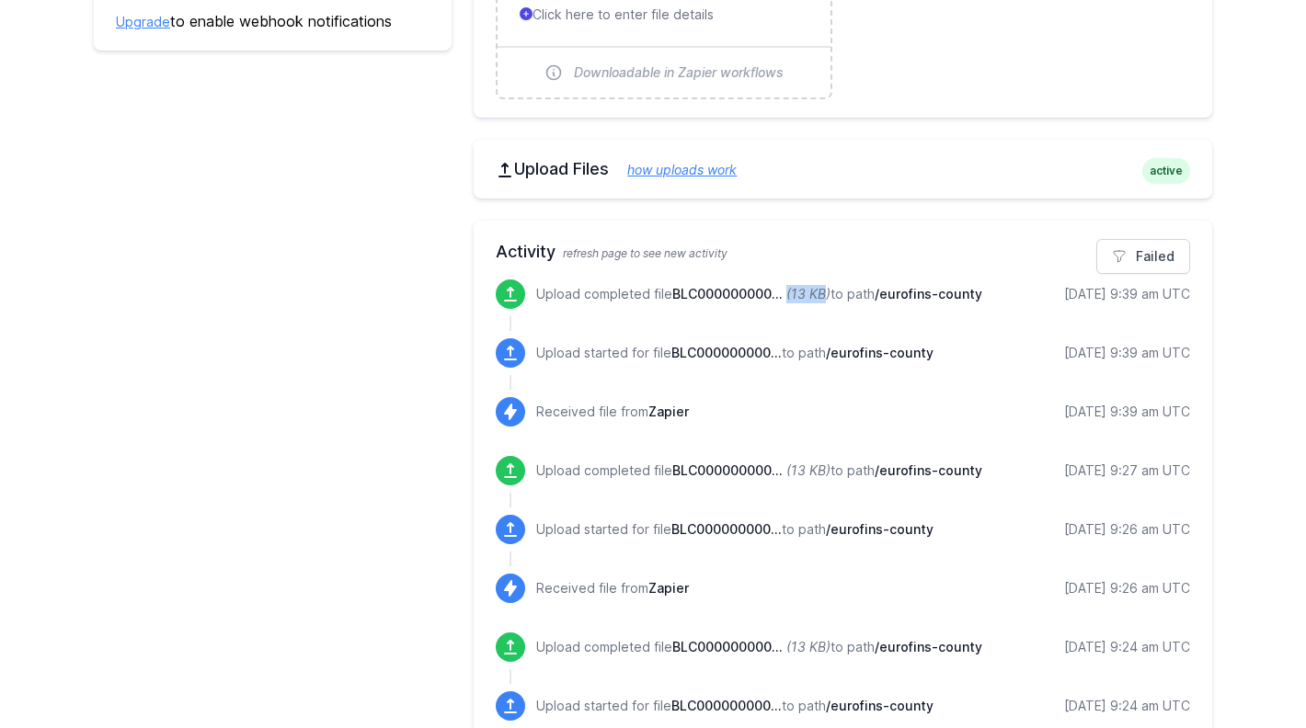
drag, startPoint x: 785, startPoint y: 292, endPoint x: 828, endPoint y: 292, distance: 42.3
click at [828, 292] on p "Upload completed file BLC000000000... (13 KB) to path /eurofins-county" at bounding box center [759, 294] width 446 height 18
click at [658, 251] on span "refresh page to see new activity" at bounding box center [645, 253] width 165 height 14
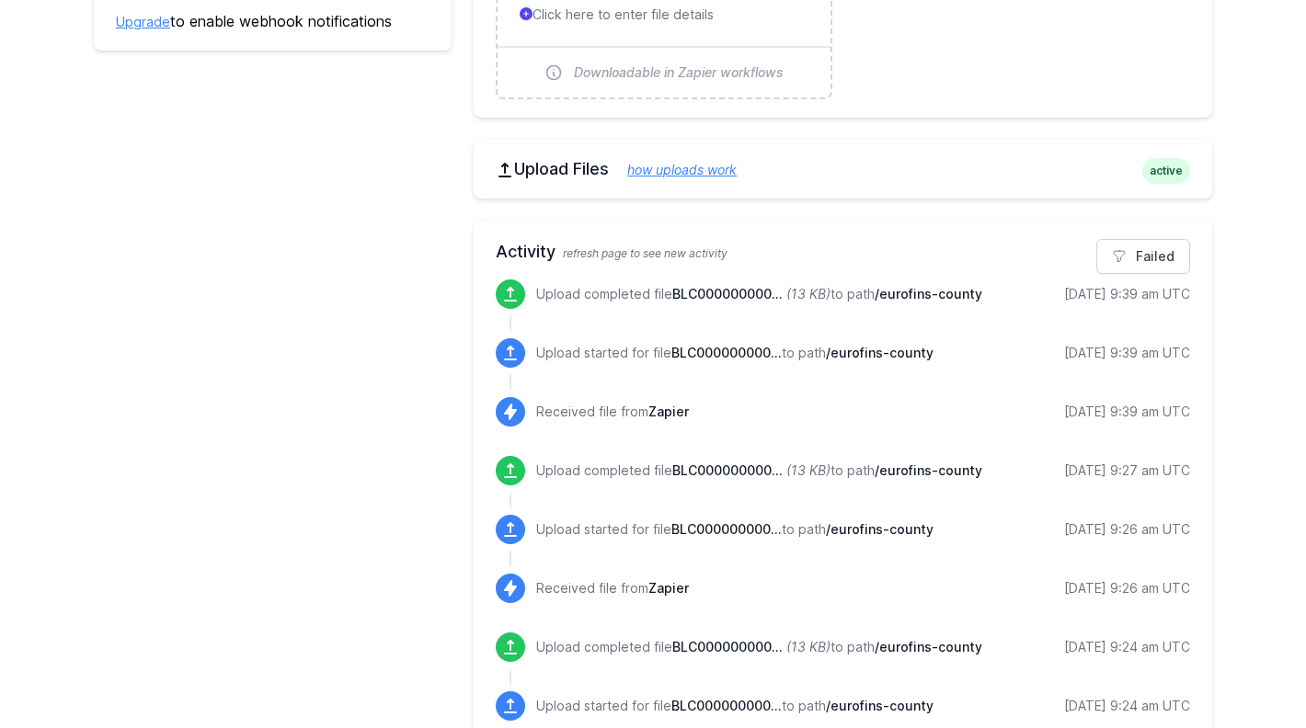
click at [499, 251] on h2 "Activity refresh page to see new activity" at bounding box center [843, 252] width 694 height 26
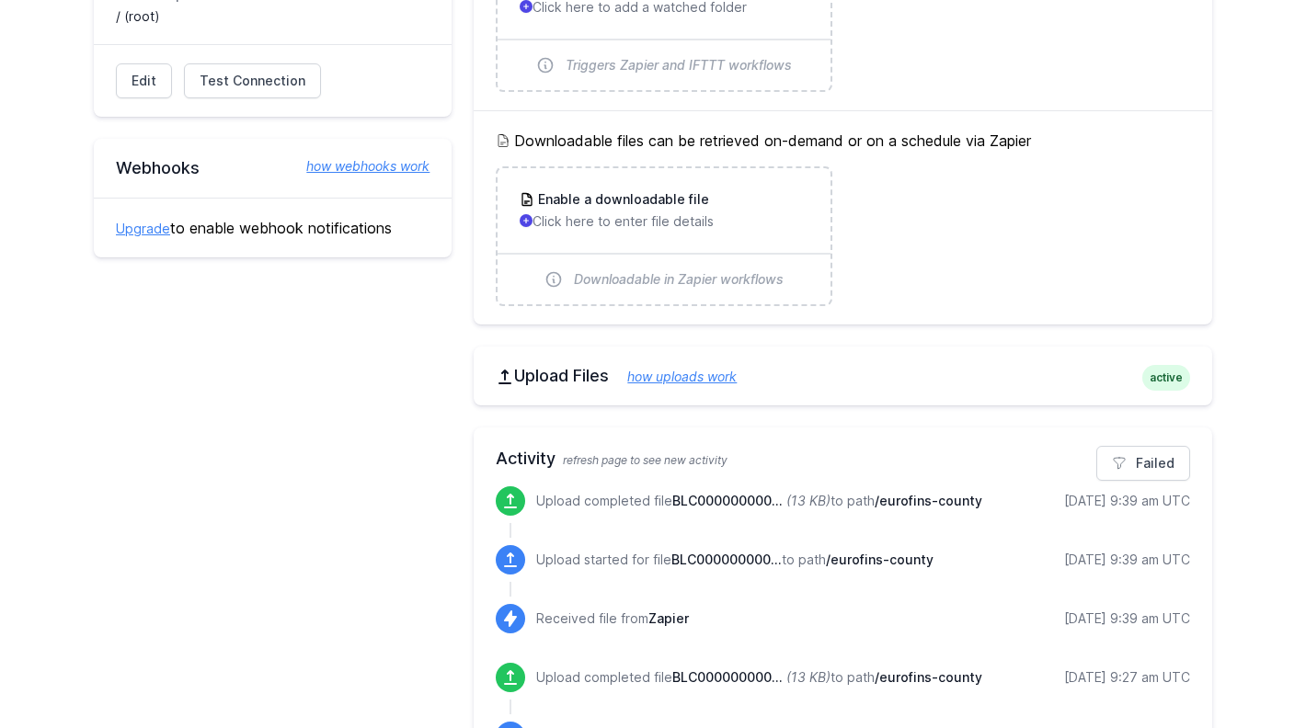
scroll to position [360, 0]
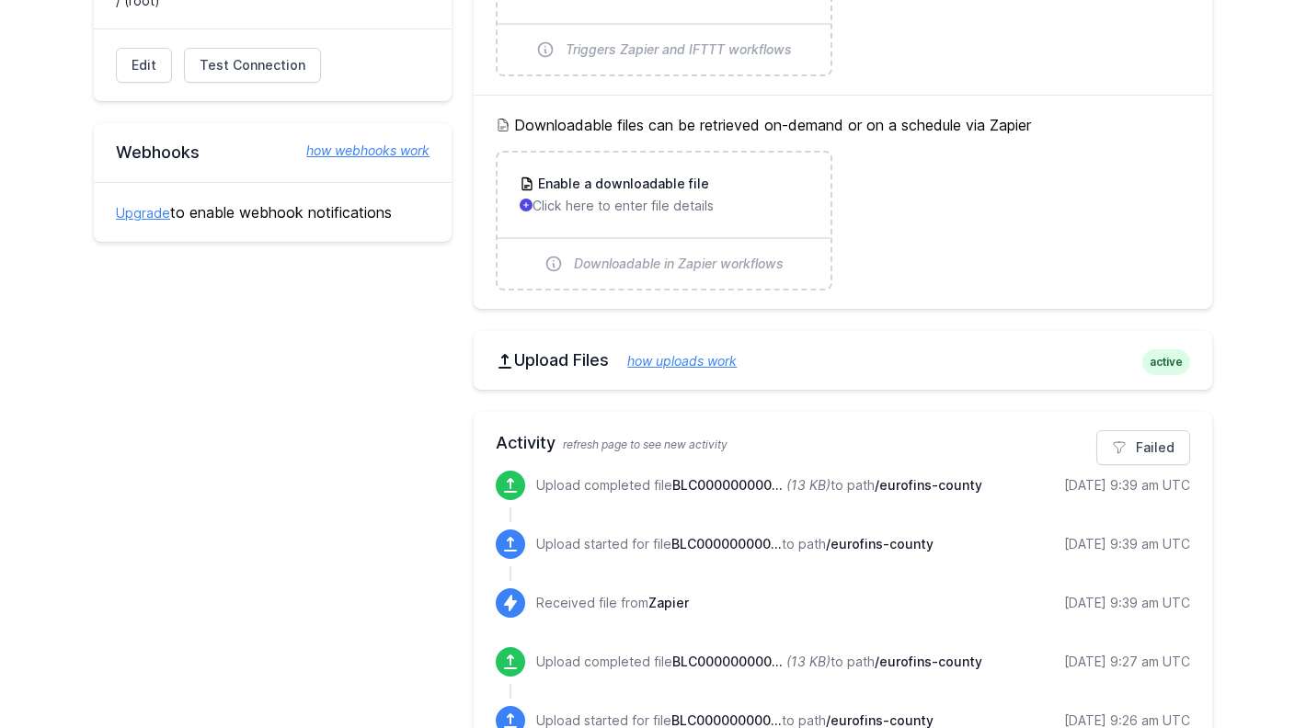
click at [559, 357] on h2 "Upload Files how uploads work" at bounding box center [843, 360] width 694 height 22
click at [1029, 360] on h2 "Upload Files how uploads work" at bounding box center [843, 360] width 694 height 22
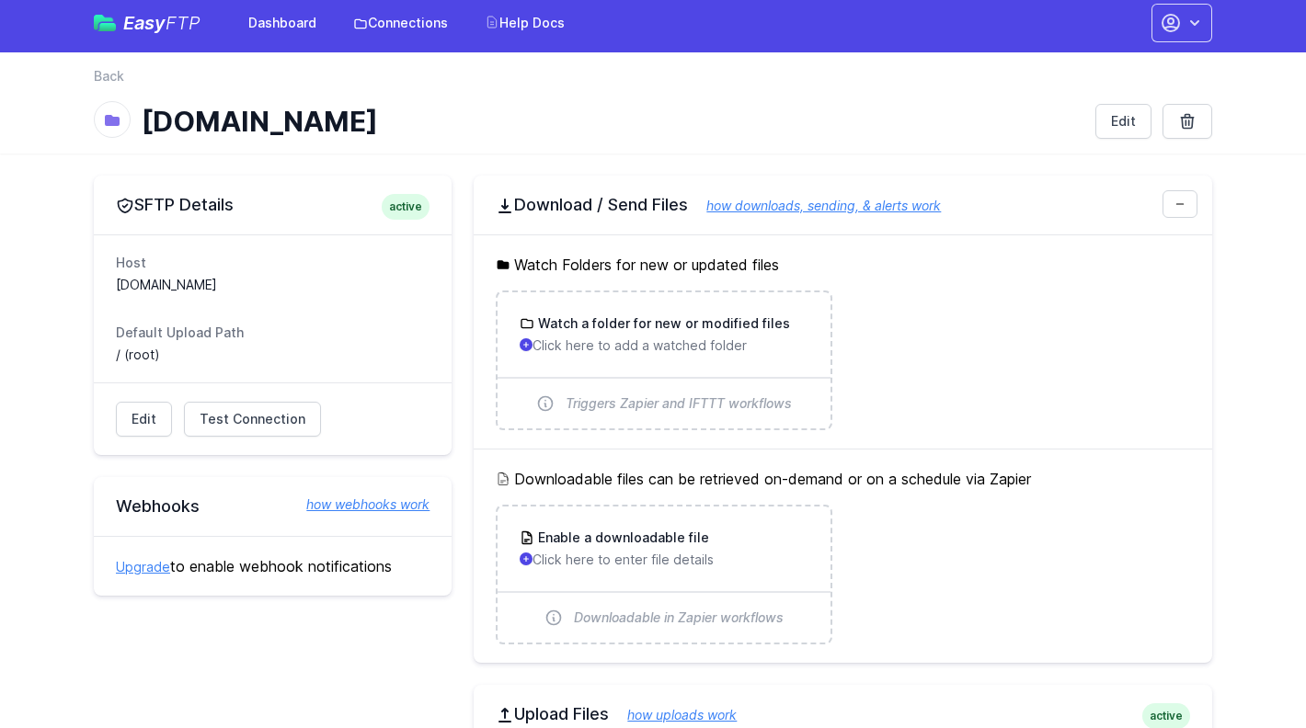
scroll to position [10, 0]
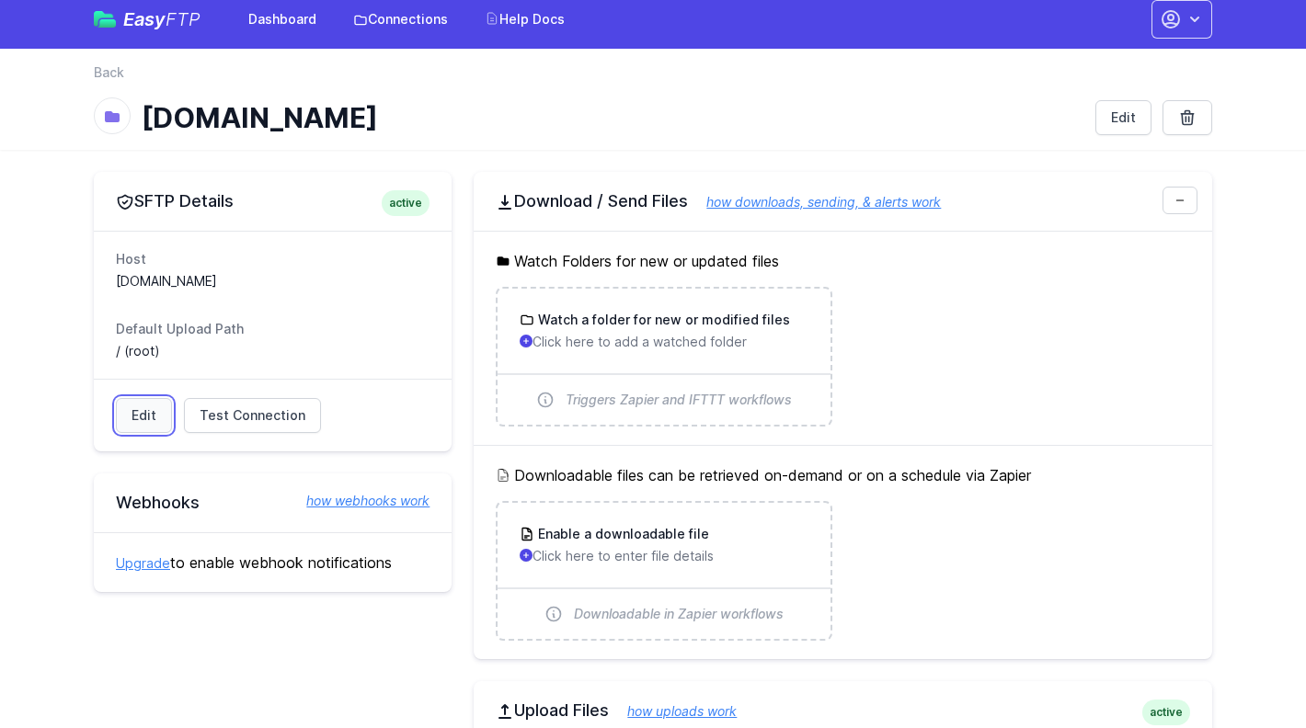
click at [147, 418] on link "Edit" at bounding box center [144, 415] width 56 height 35
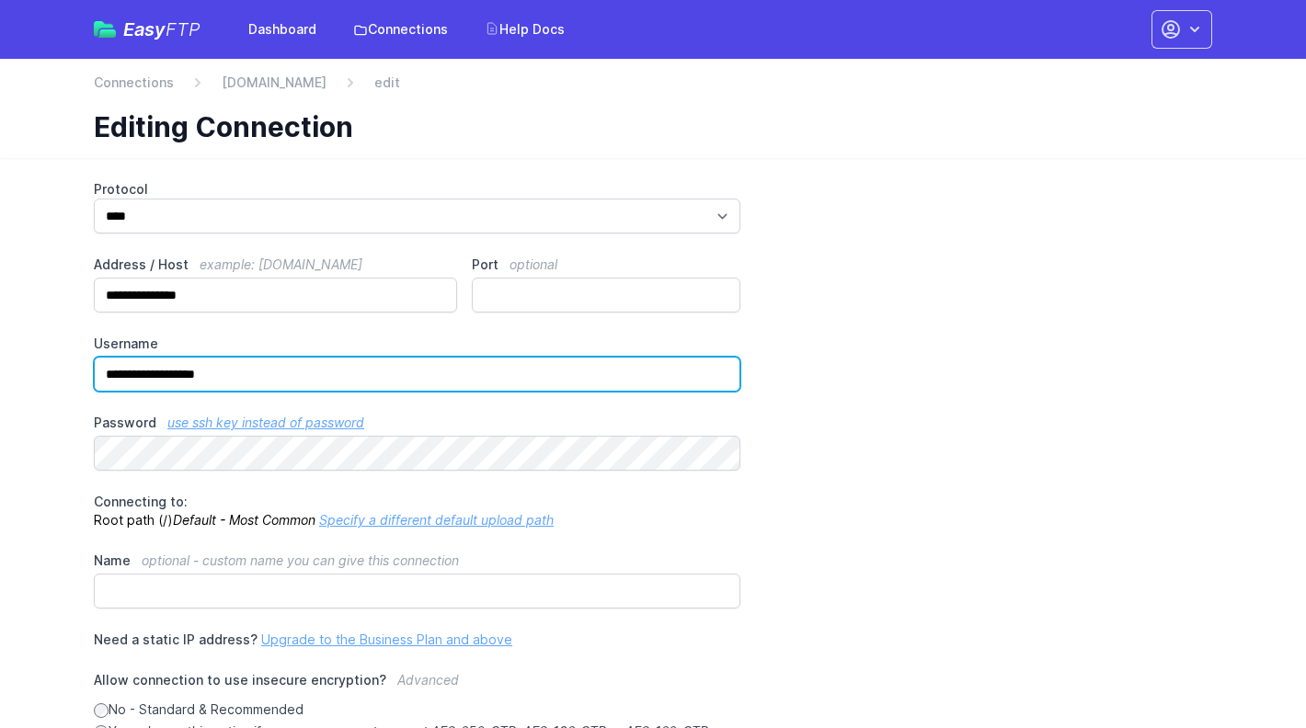
click at [267, 379] on input "**********" at bounding box center [417, 374] width 646 height 35
paste input "**********"
type input "**********"
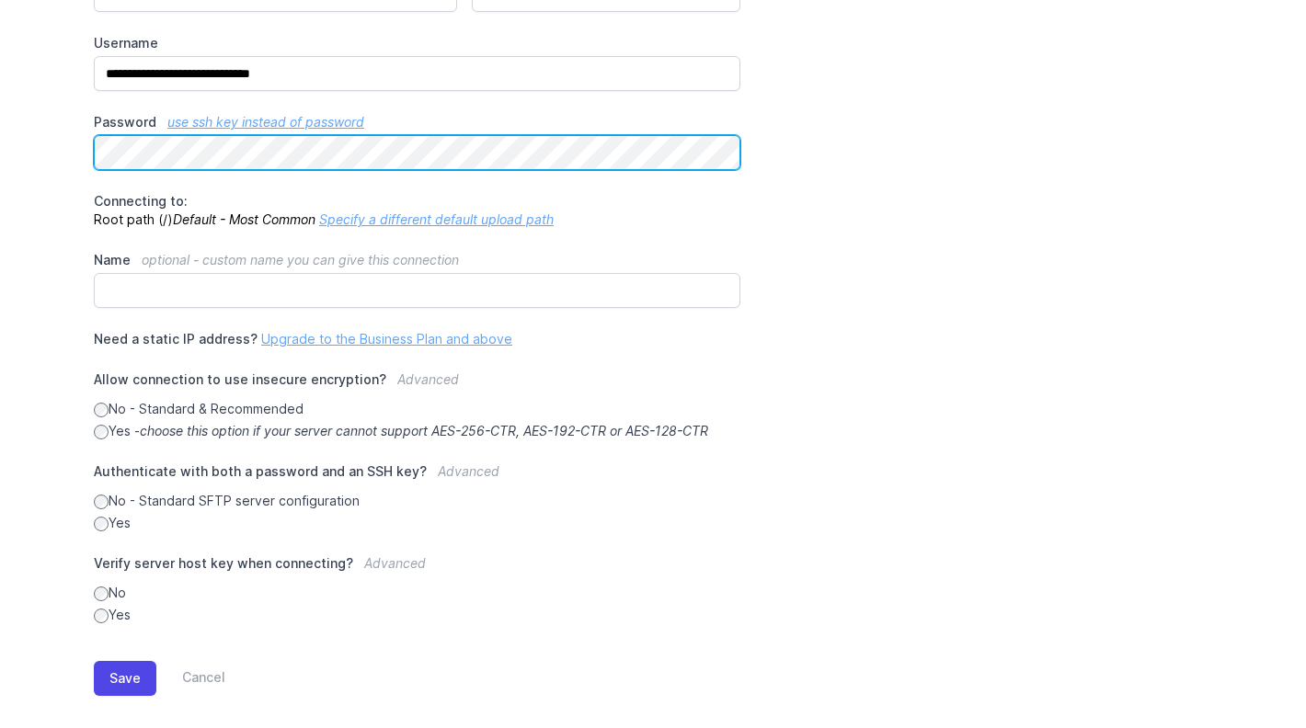
scroll to position [320, 0]
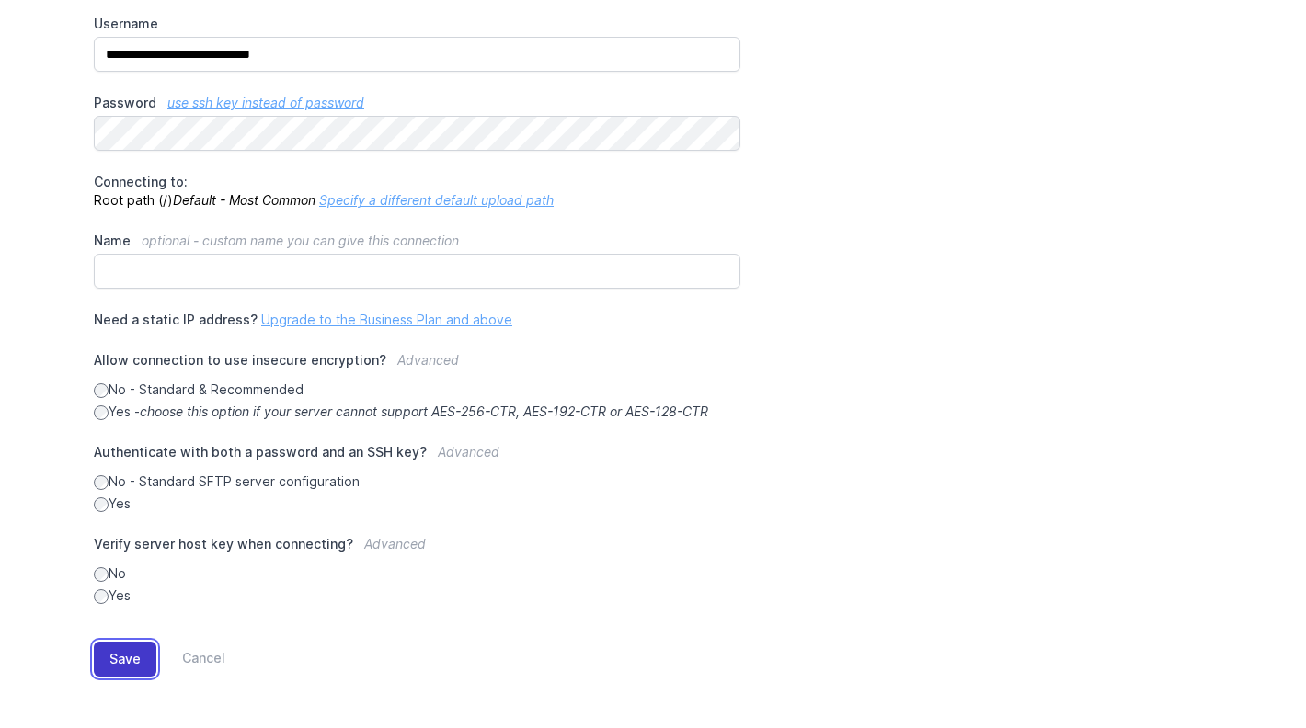
click at [124, 660] on button "Save" at bounding box center [125, 659] width 63 height 35
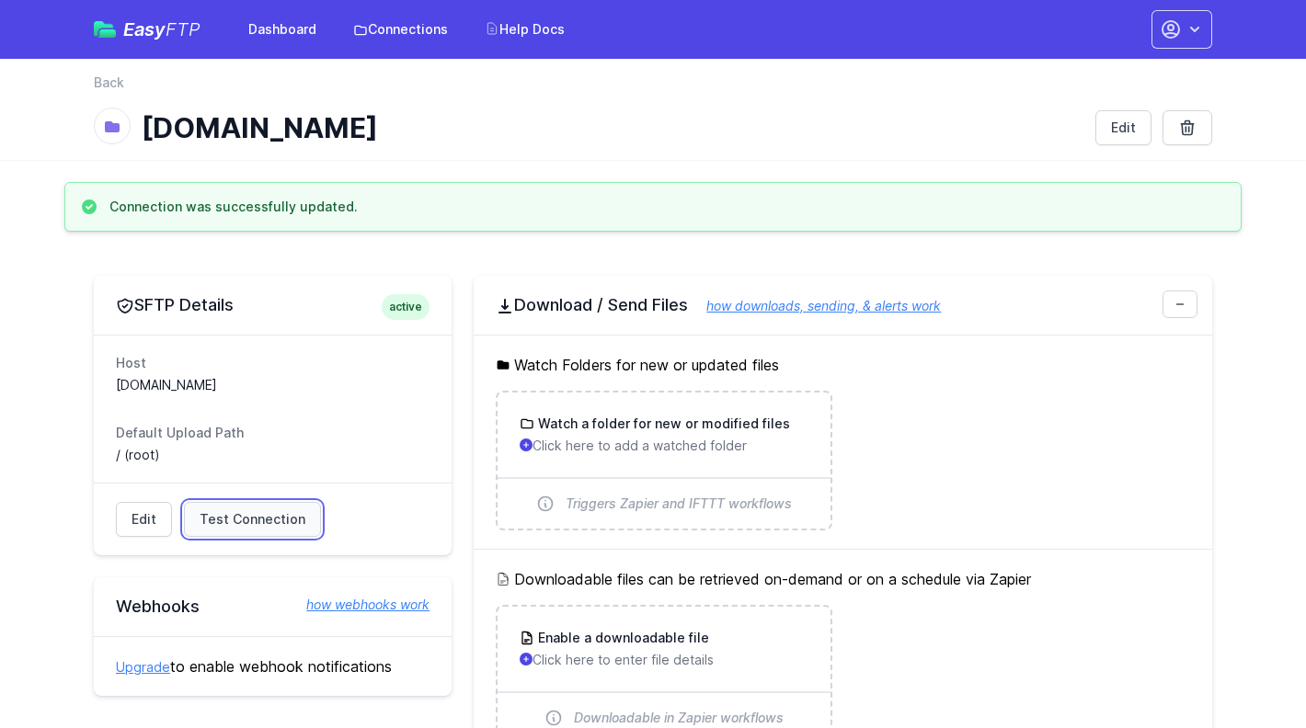
click at [234, 525] on span "Test Connection" at bounding box center [253, 519] width 106 height 18
